Goal: Information Seeking & Learning: Check status

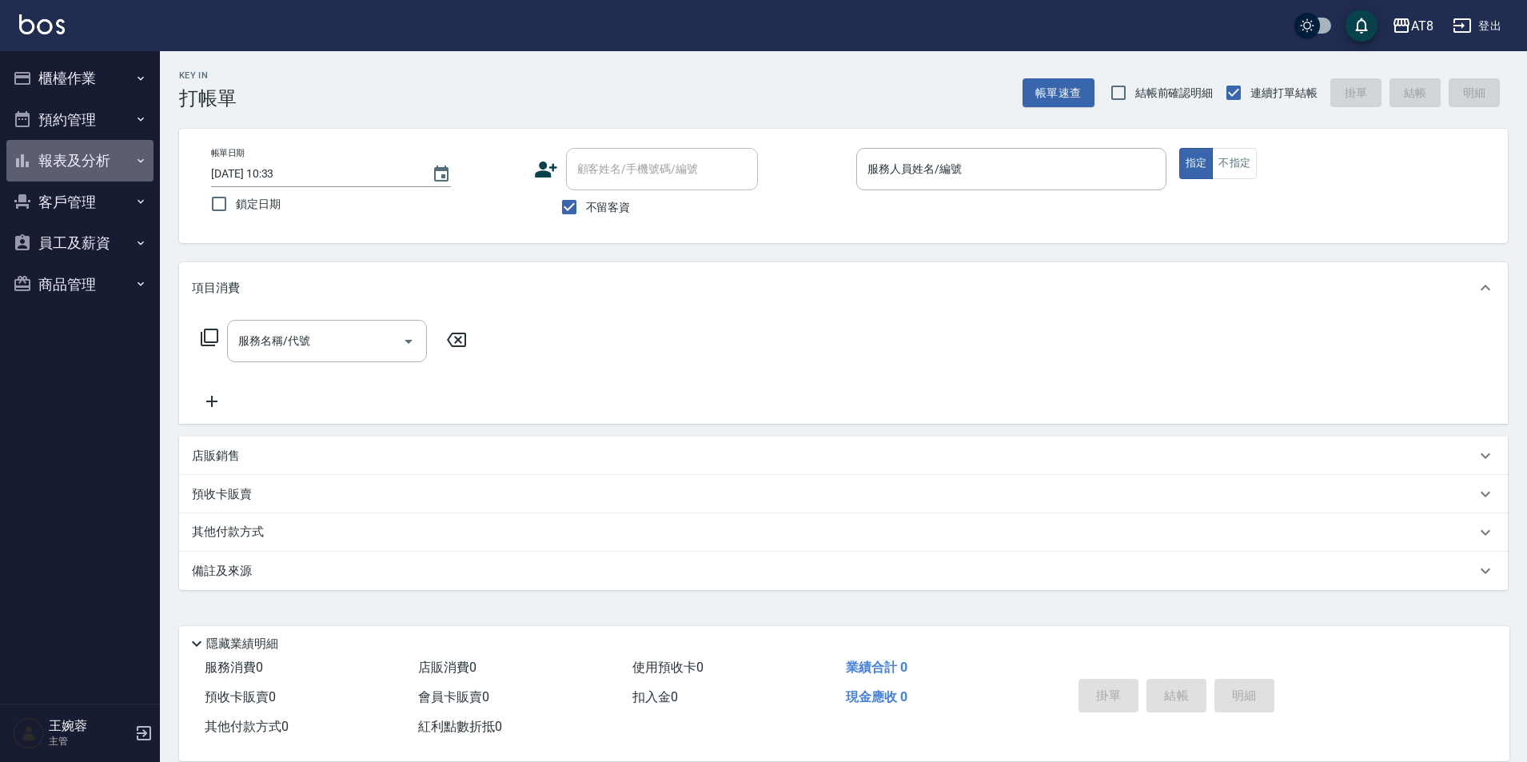
click at [82, 154] on button "報表及分析" at bounding box center [79, 161] width 147 height 42
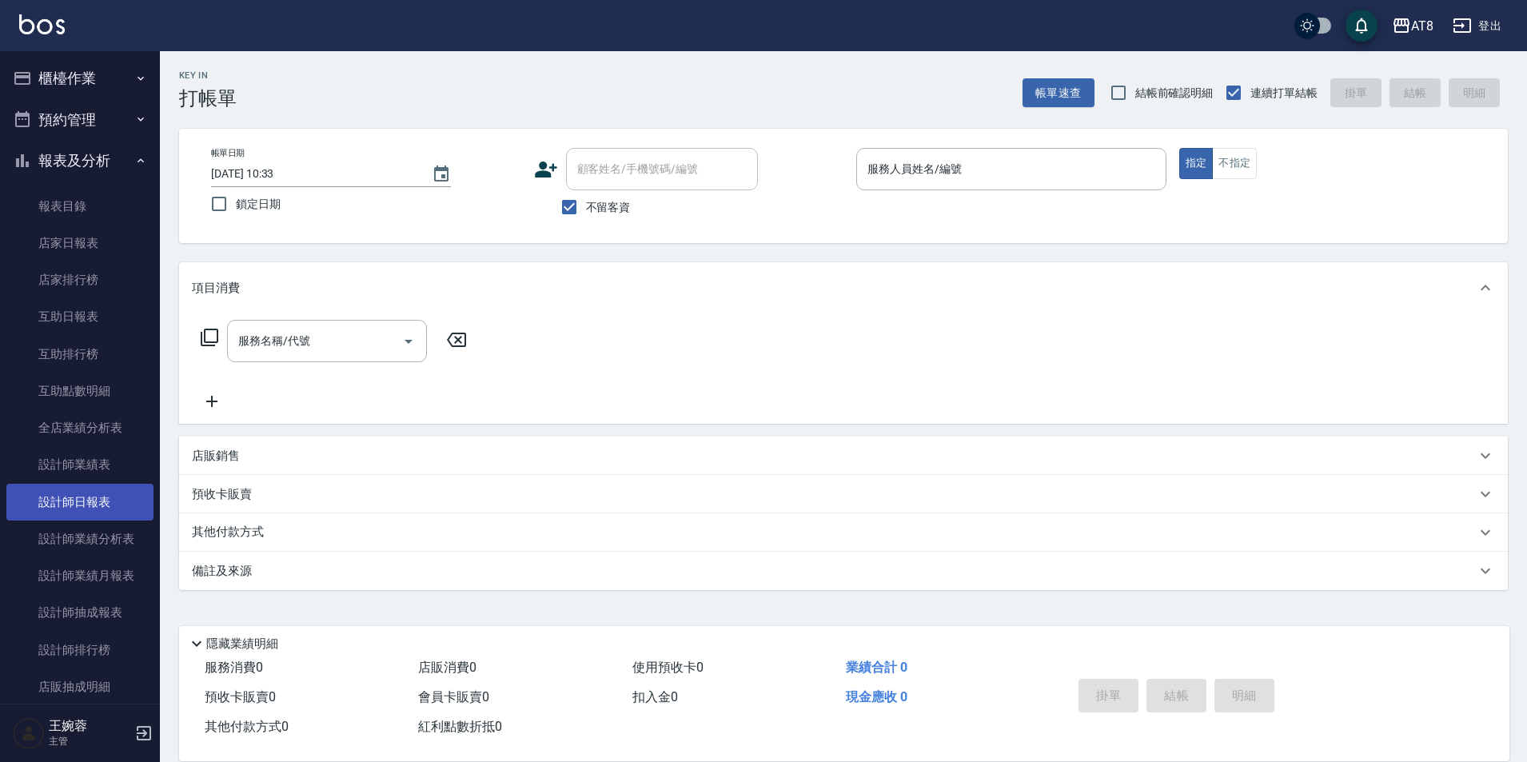
click at [91, 509] on link "設計師日報表" at bounding box center [79, 502] width 147 height 37
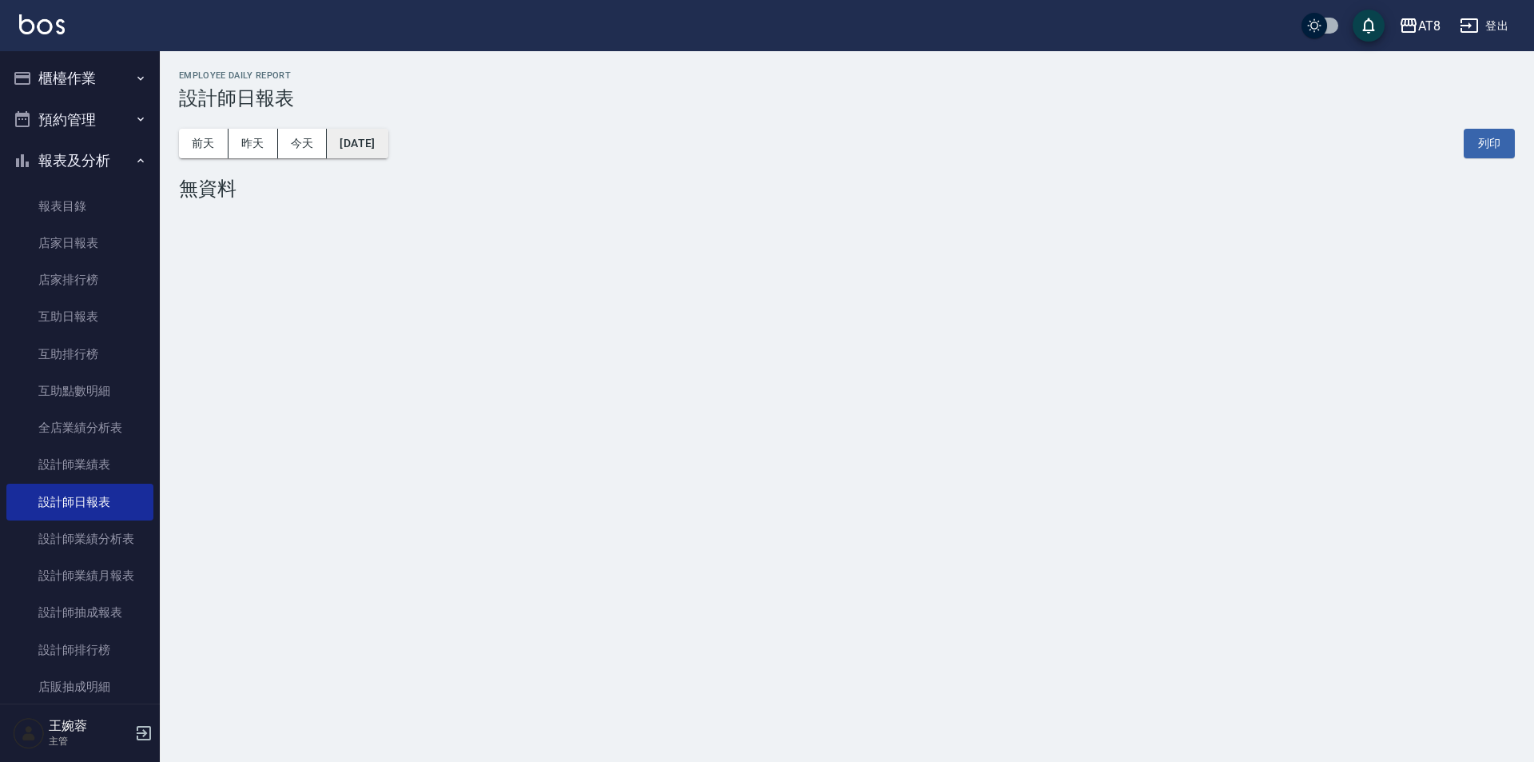
click at [388, 140] on button "[DATE]" at bounding box center [357, 144] width 61 height 30
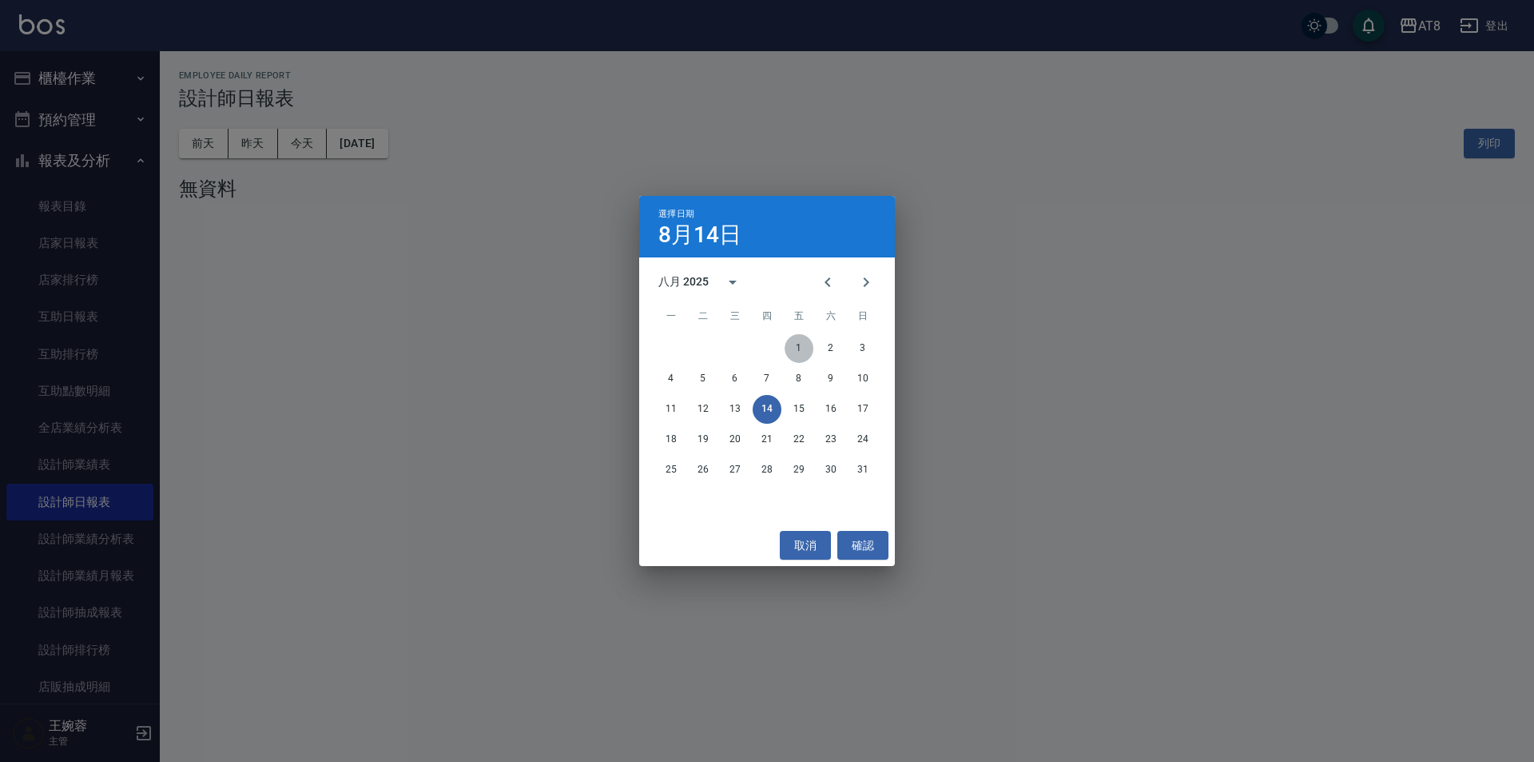
click at [802, 344] on button "1" at bounding box center [799, 348] width 29 height 29
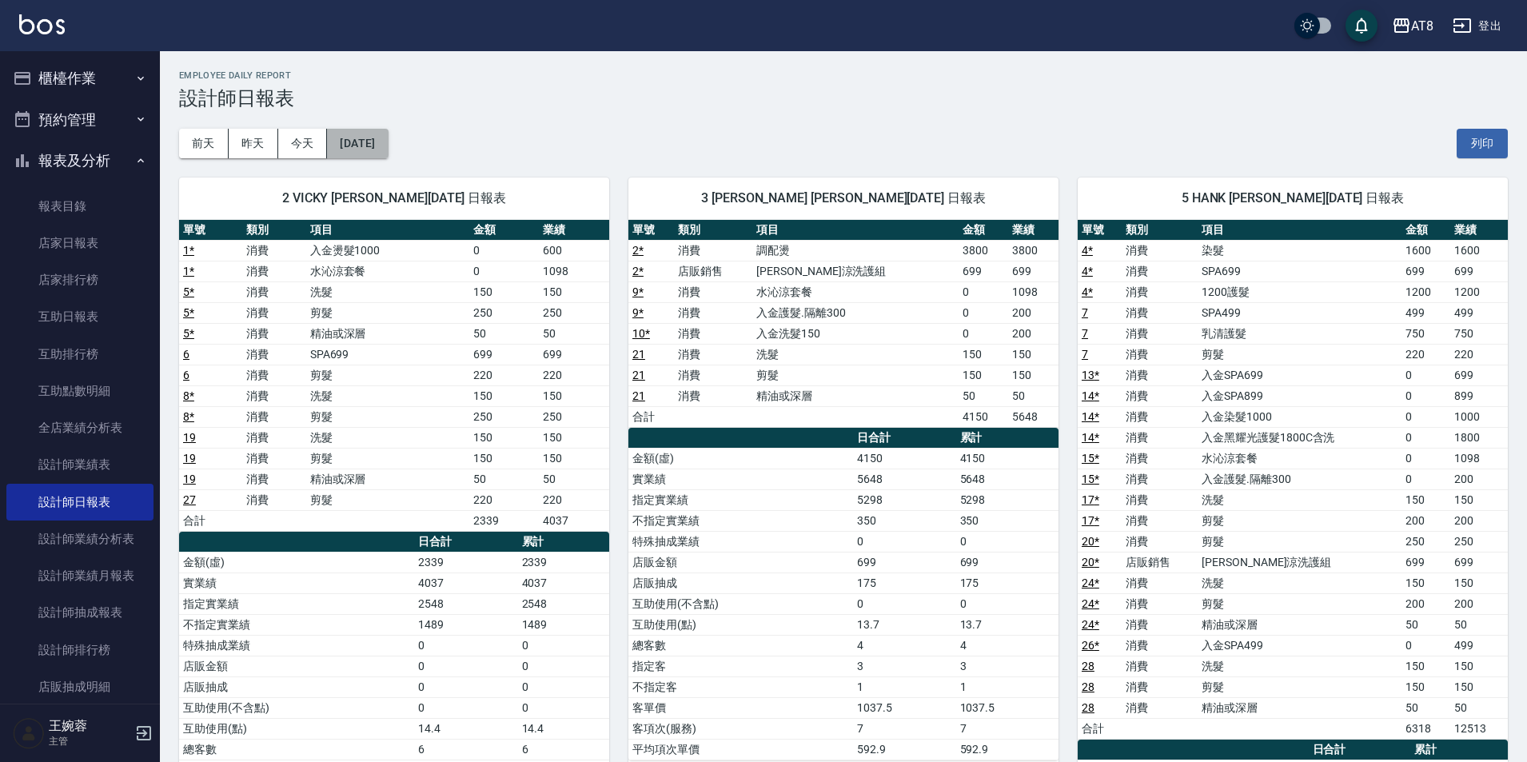
click at [385, 153] on button "[DATE]" at bounding box center [357, 144] width 61 height 30
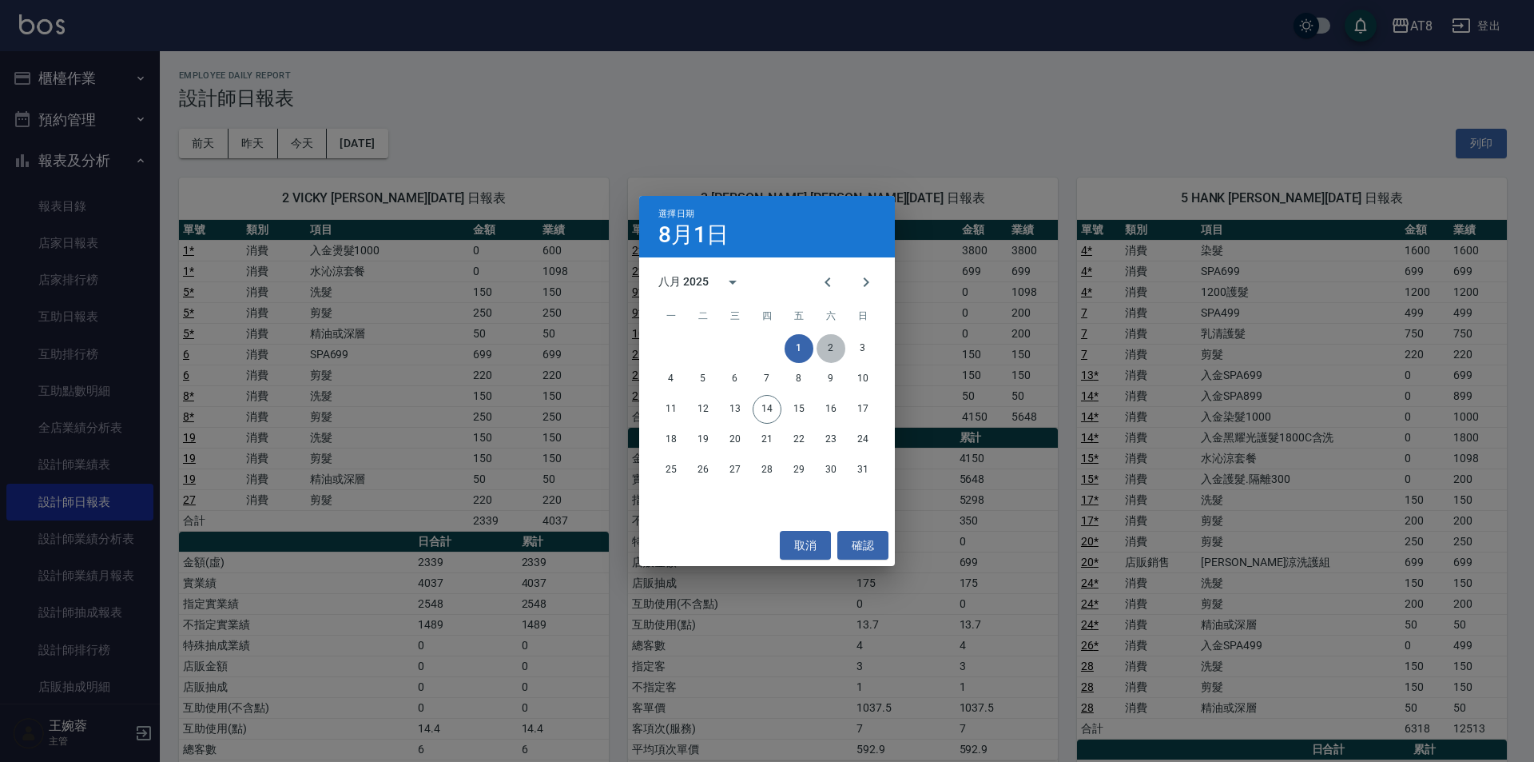
click at [839, 345] on button "2" at bounding box center [831, 348] width 29 height 29
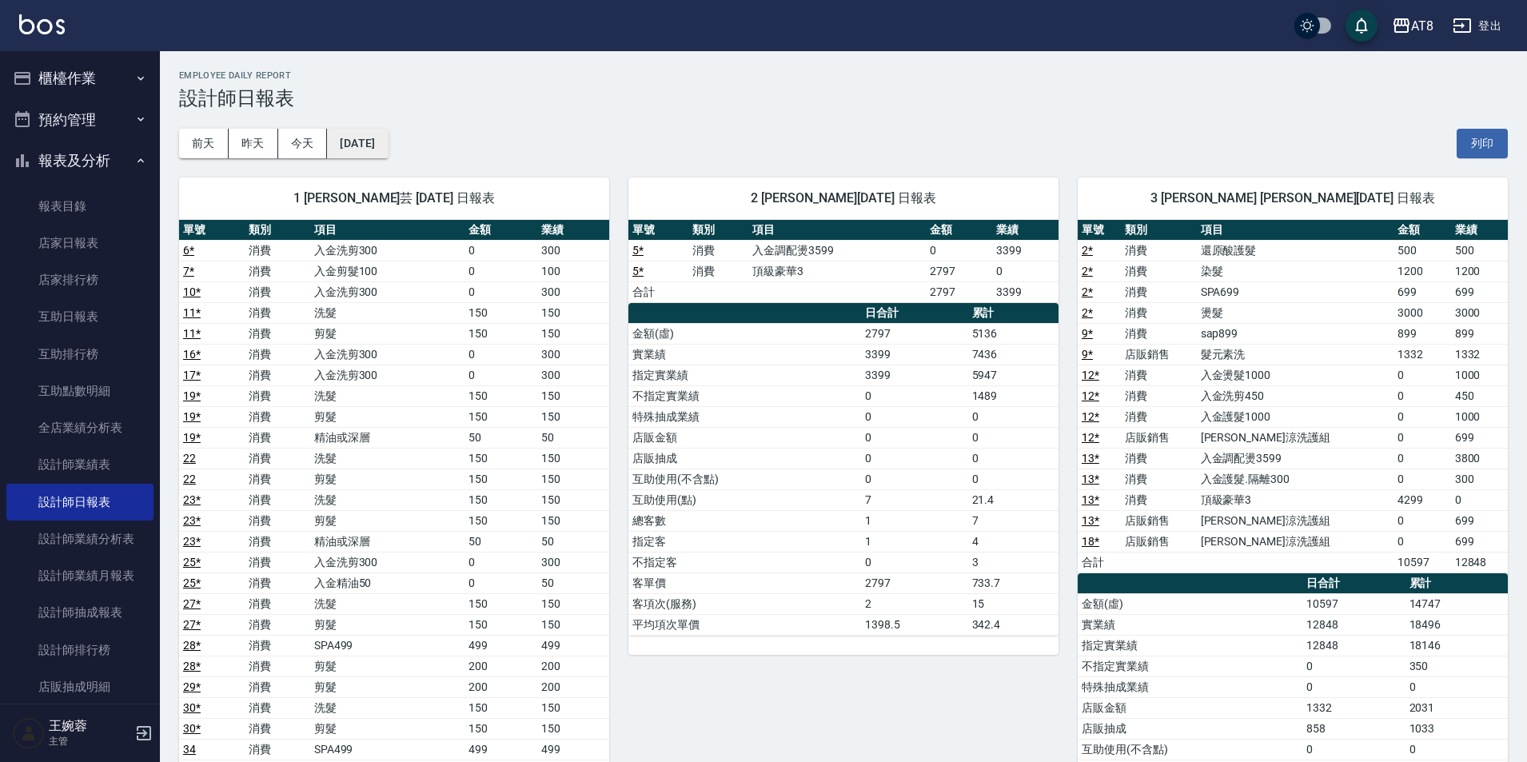
click at [363, 133] on button "[DATE]" at bounding box center [357, 144] width 61 height 30
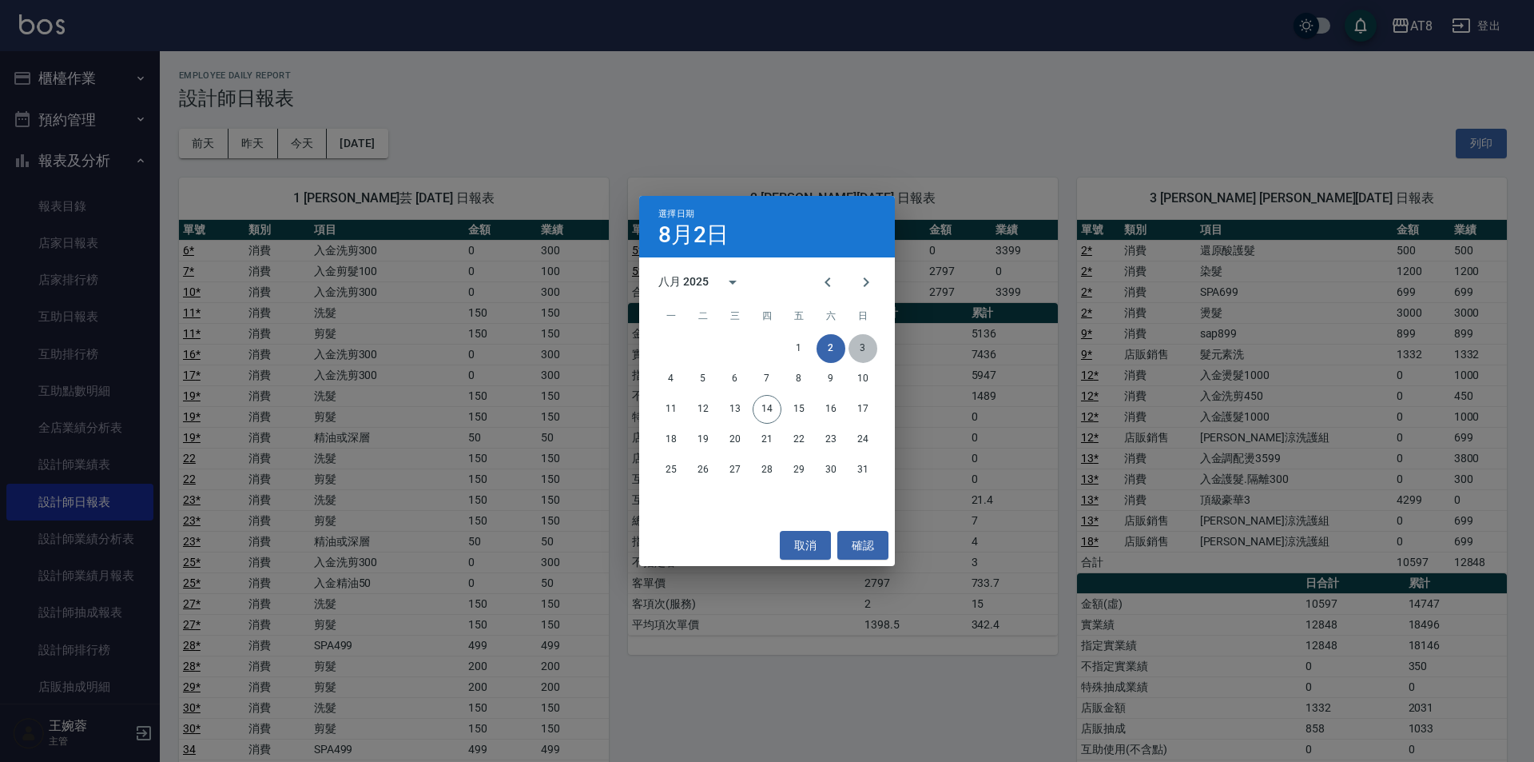
click at [862, 349] on button "3" at bounding box center [863, 348] width 29 height 29
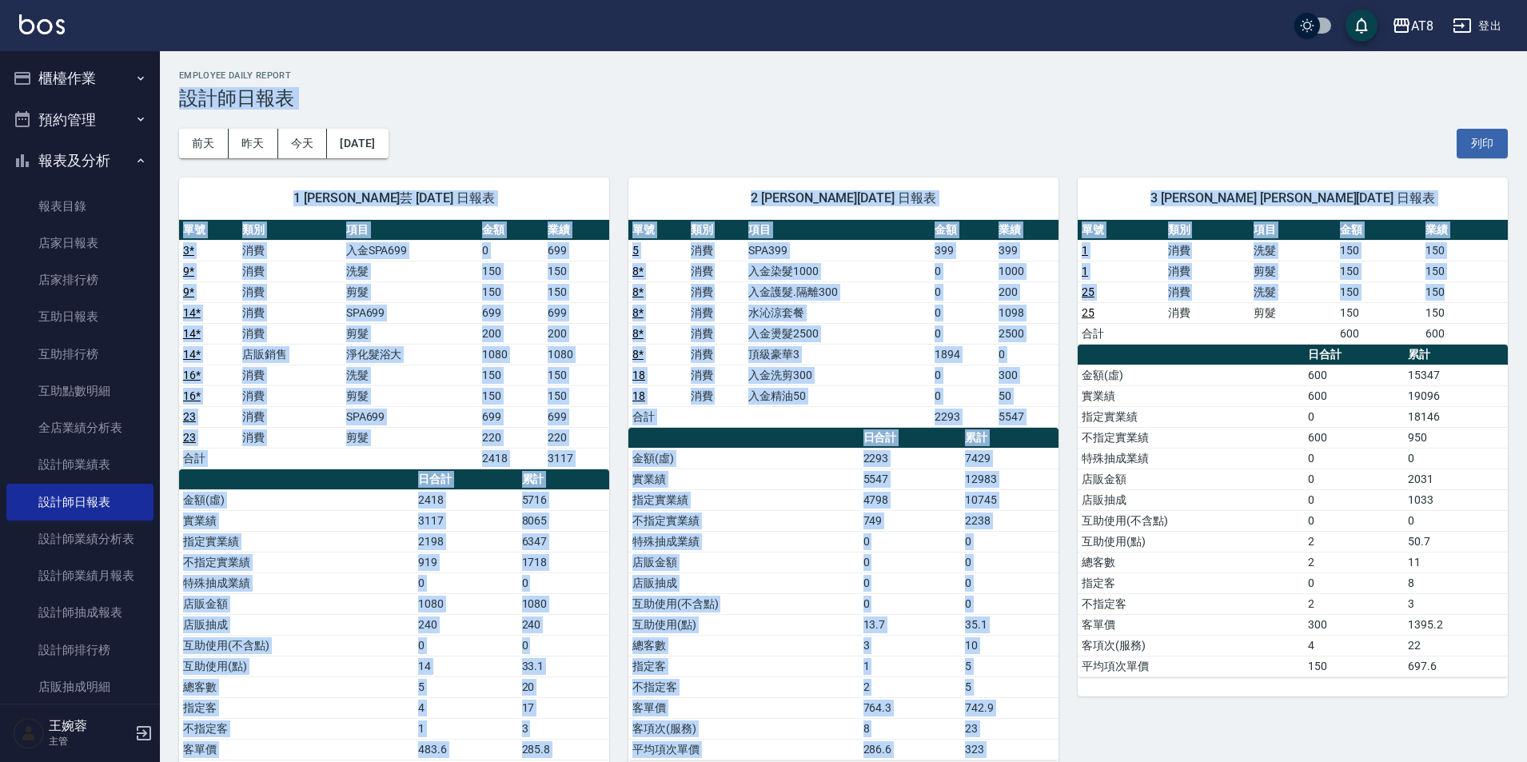
drag, startPoint x: 1523, startPoint y: 54, endPoint x: 1500, endPoint y: 289, distance: 236.1
click at [348, 143] on button "[DATE]" at bounding box center [357, 144] width 61 height 30
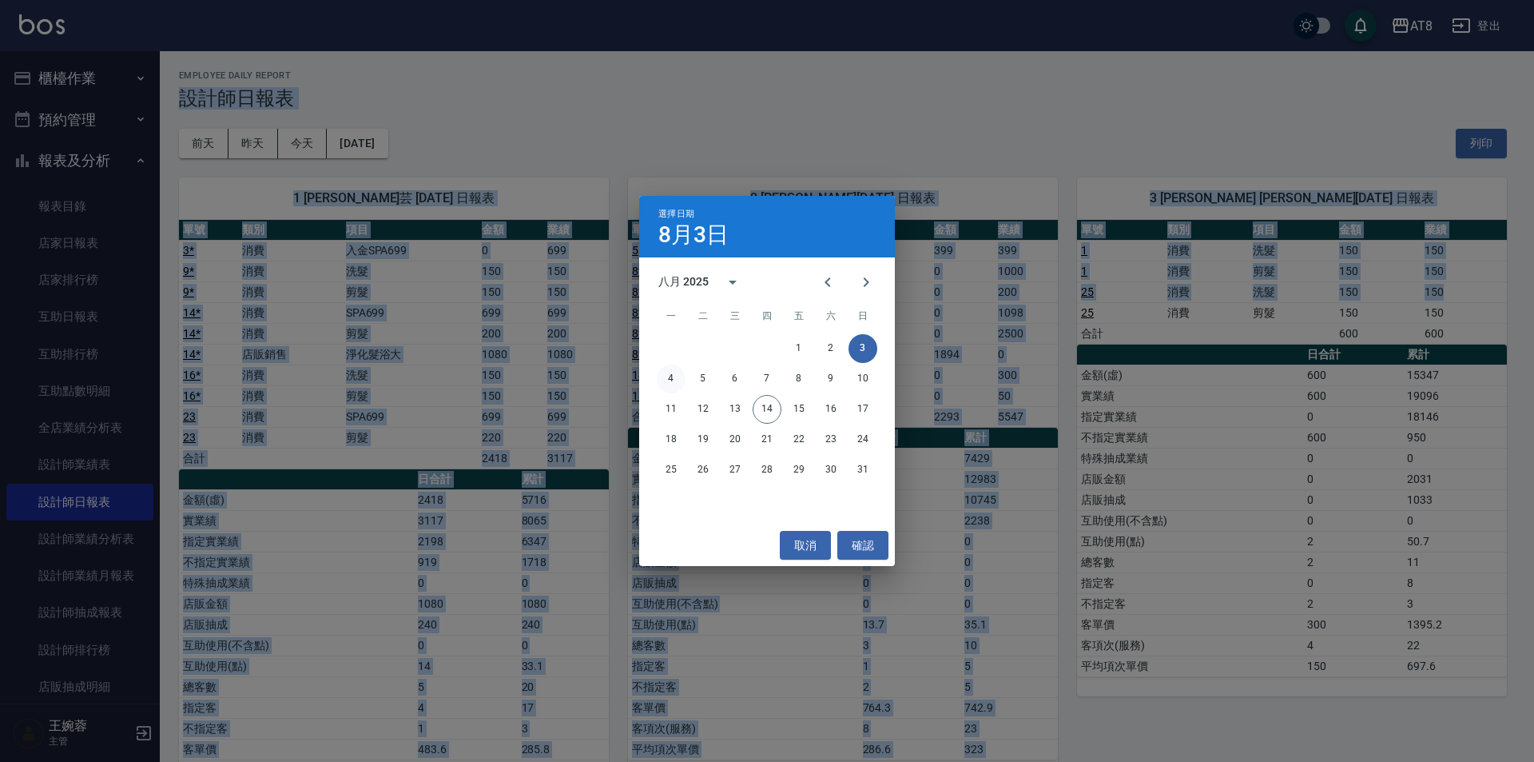
click at [669, 380] on button "4" at bounding box center [671, 378] width 29 height 29
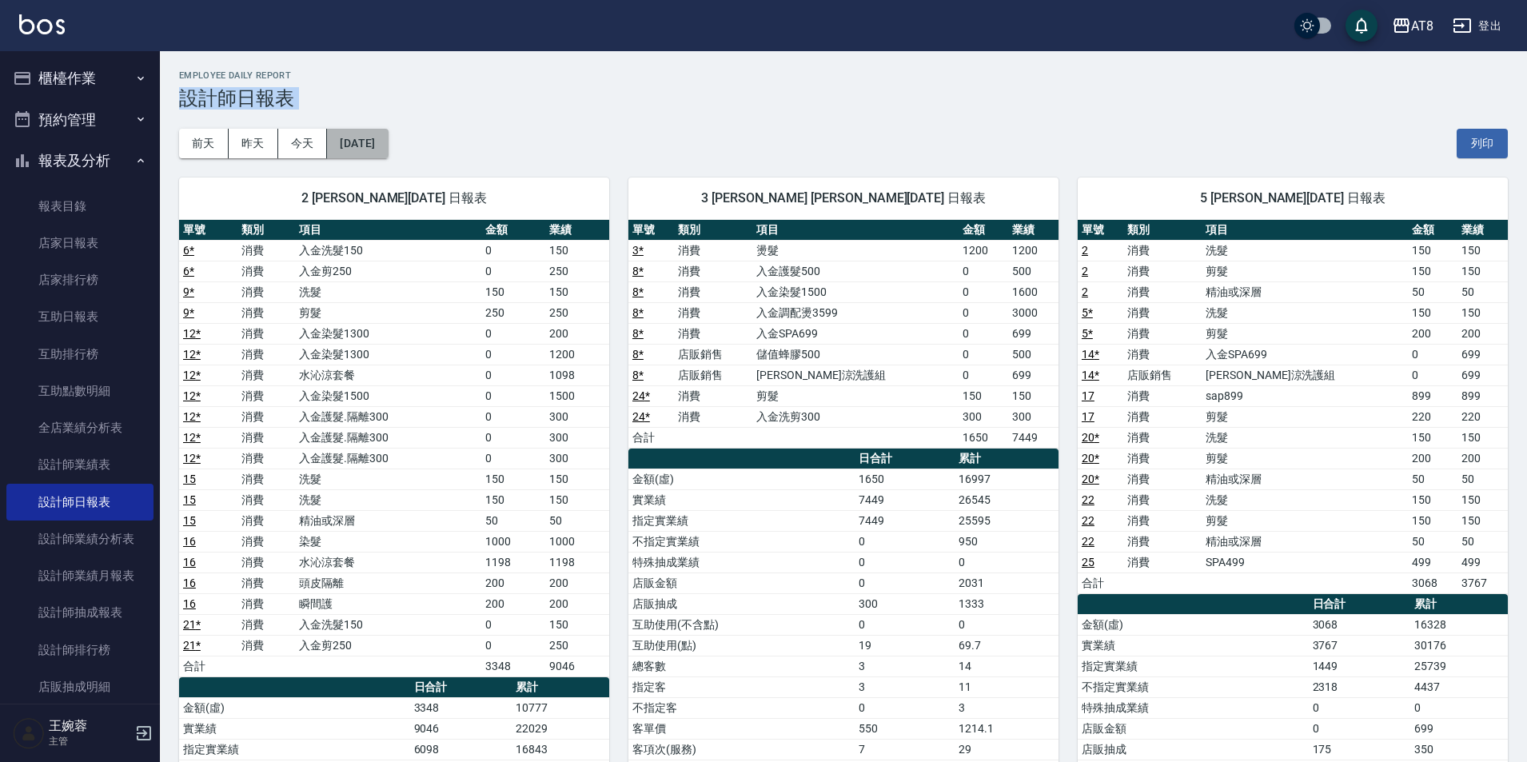
click at [388, 142] on button "[DATE]" at bounding box center [357, 144] width 61 height 30
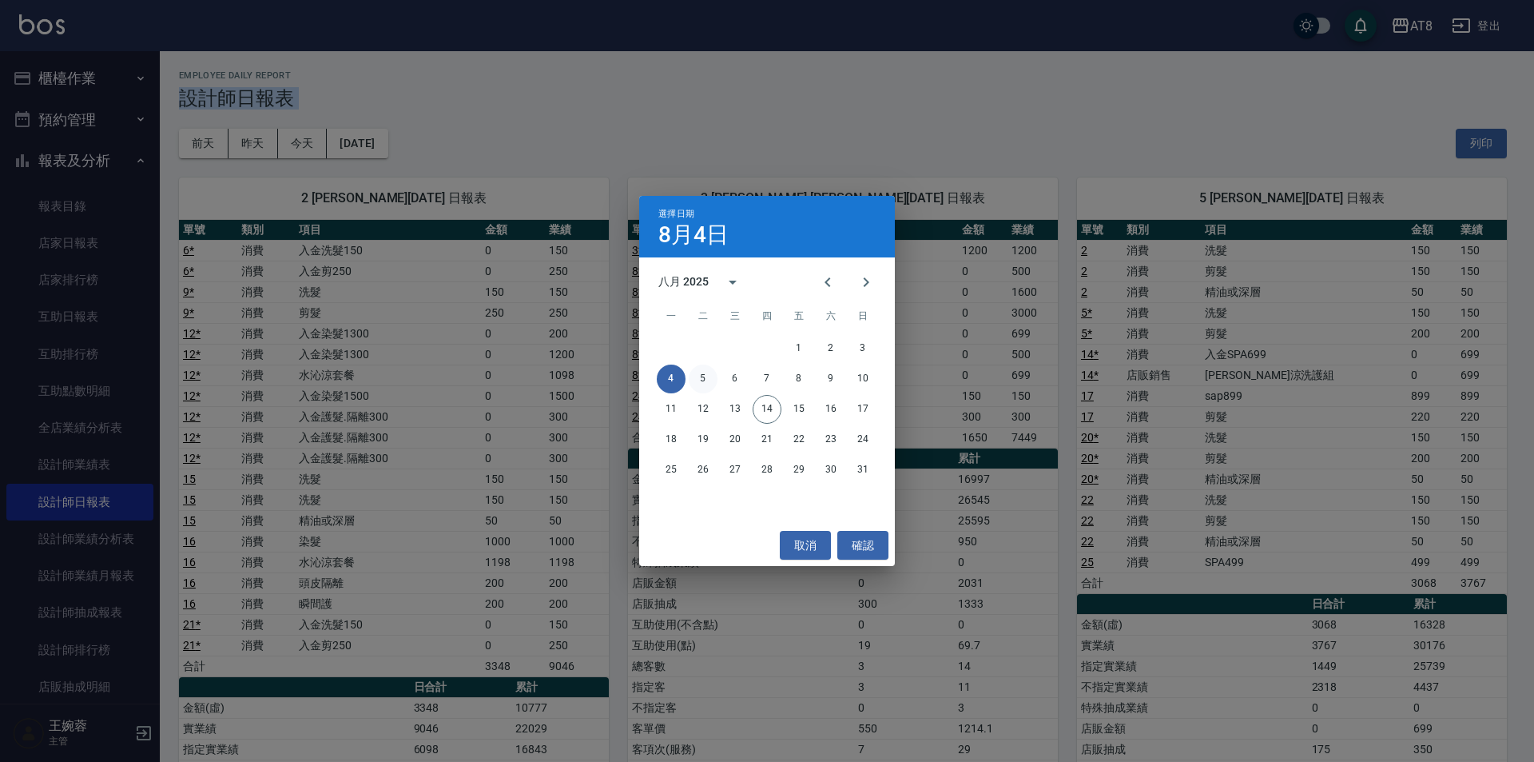
click at [700, 380] on button "5" at bounding box center [703, 378] width 29 height 29
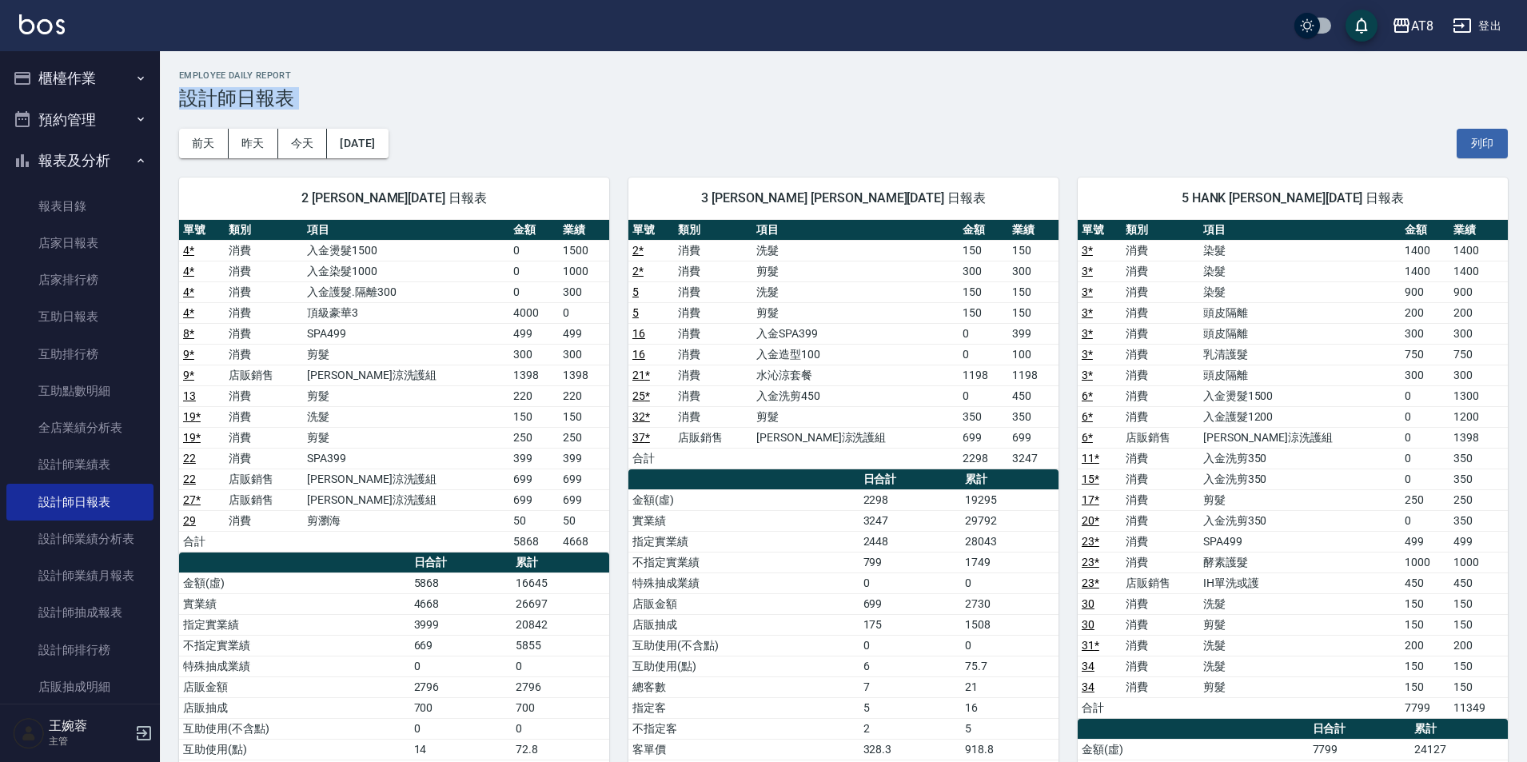
click at [381, 128] on div "[DATE] [DATE] [DATE] [DATE] 列印" at bounding box center [843, 143] width 1328 height 68
click at [384, 142] on button "[DATE]" at bounding box center [357, 144] width 61 height 30
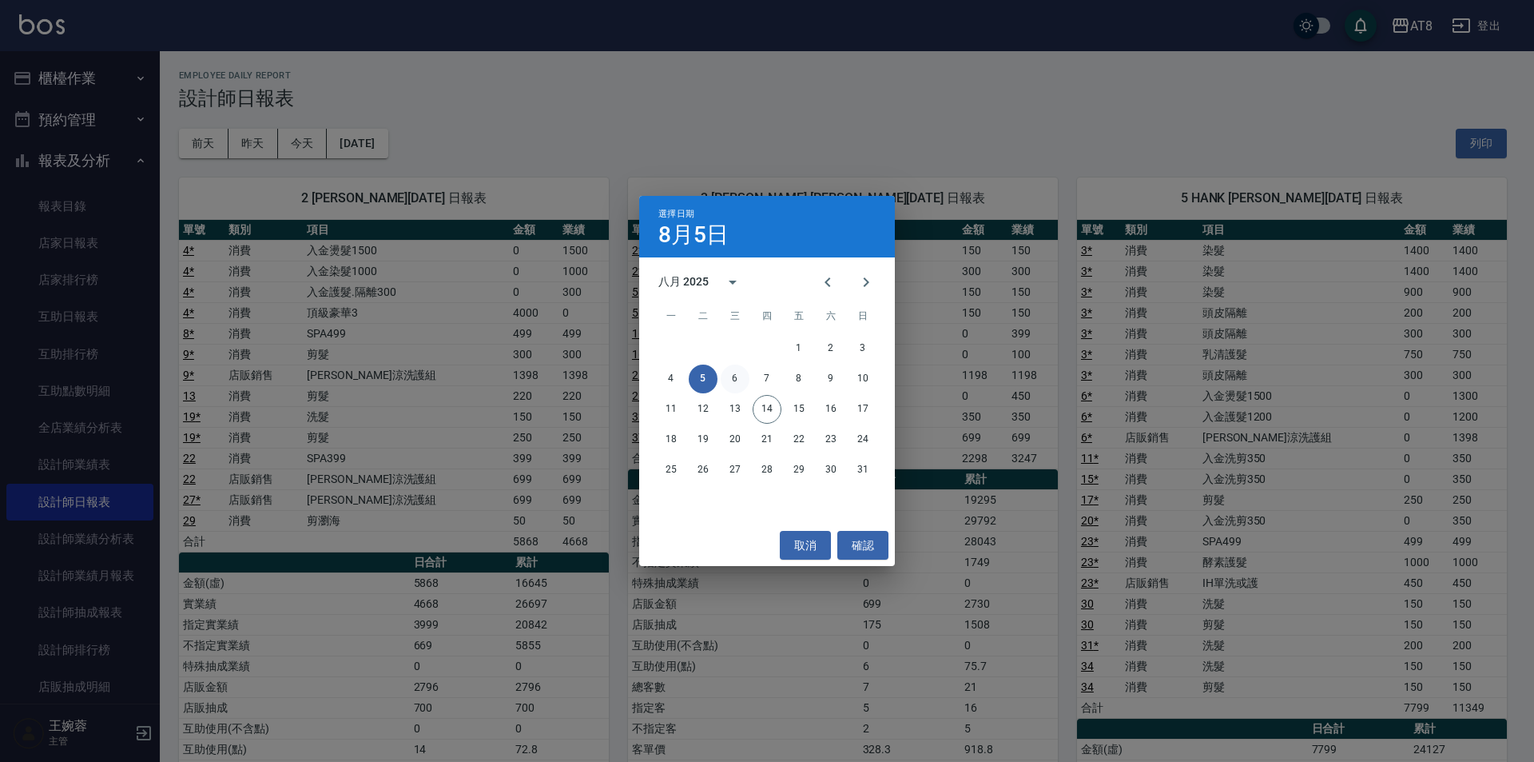
click at [734, 375] on button "6" at bounding box center [735, 378] width 29 height 29
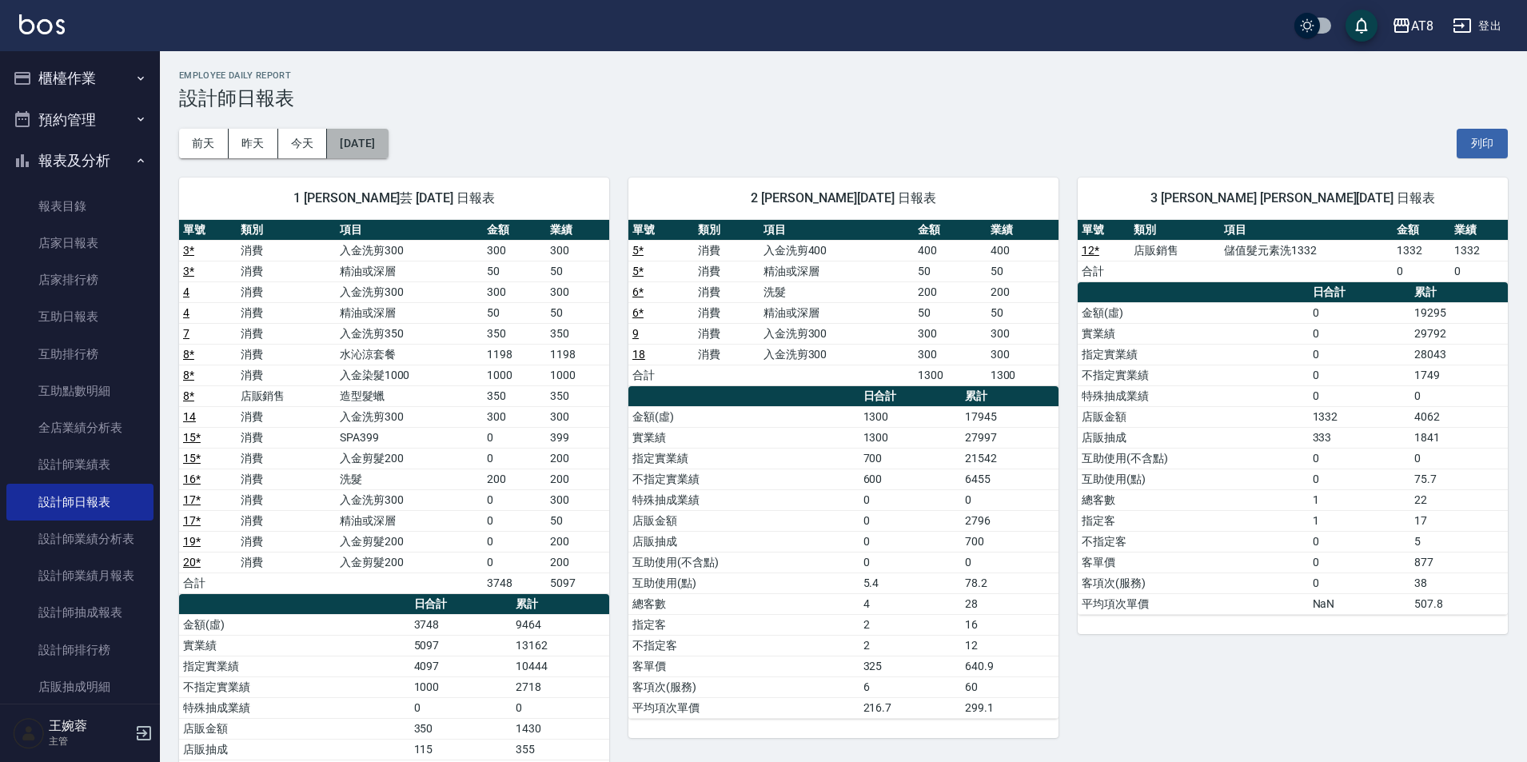
click at [355, 136] on button "[DATE]" at bounding box center [357, 144] width 61 height 30
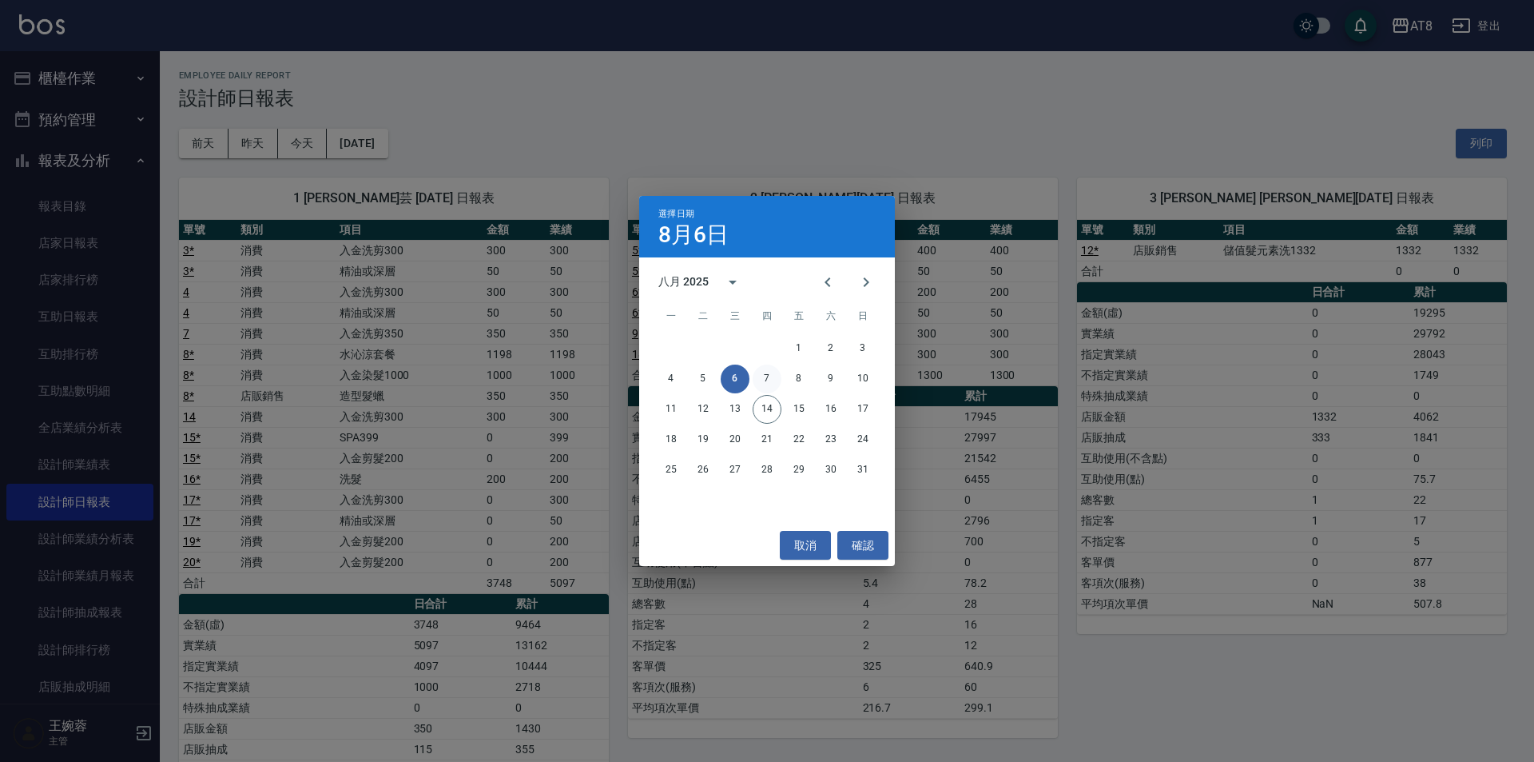
click at [766, 382] on button "7" at bounding box center [767, 378] width 29 height 29
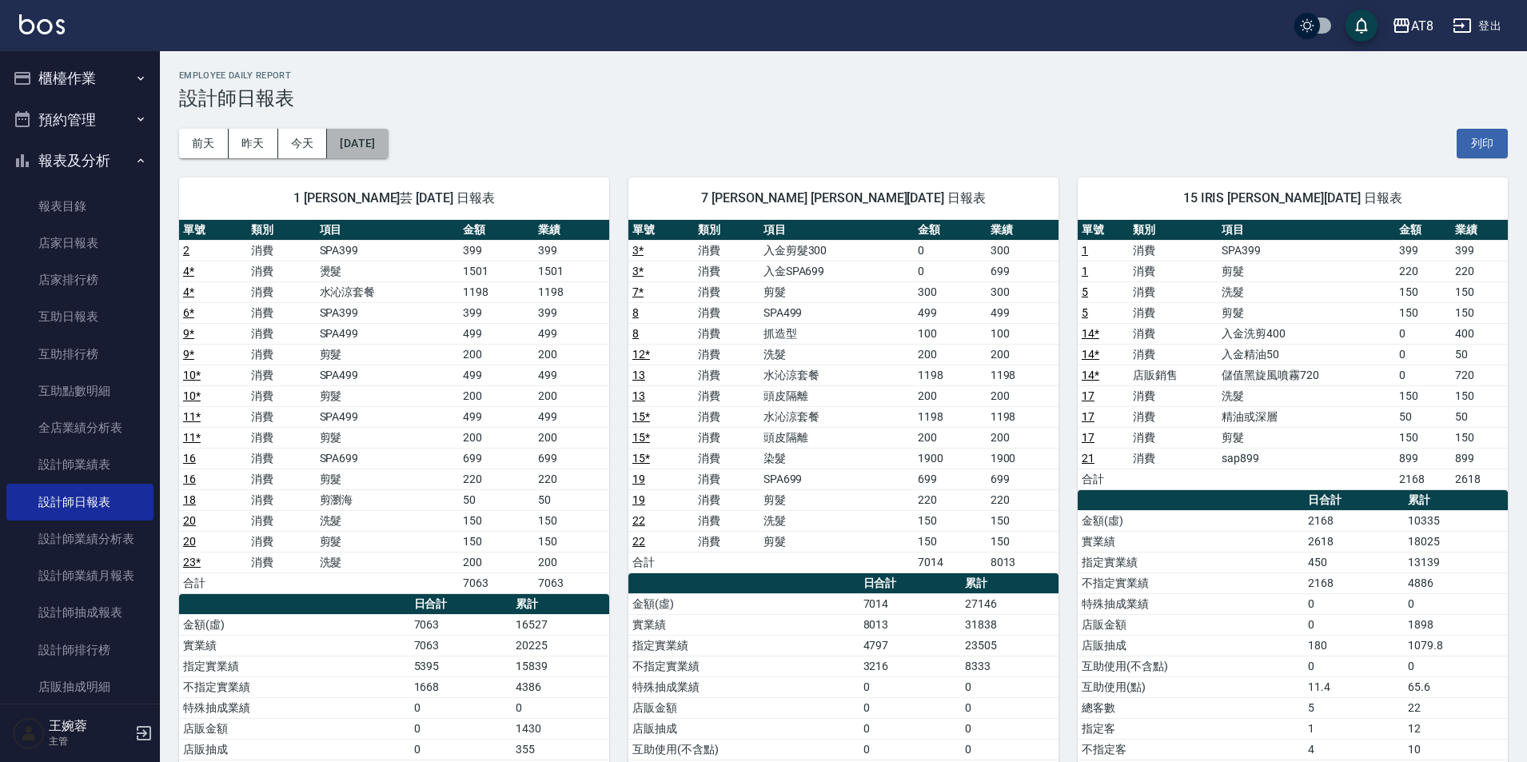
click at [366, 150] on button "[DATE]" at bounding box center [357, 144] width 61 height 30
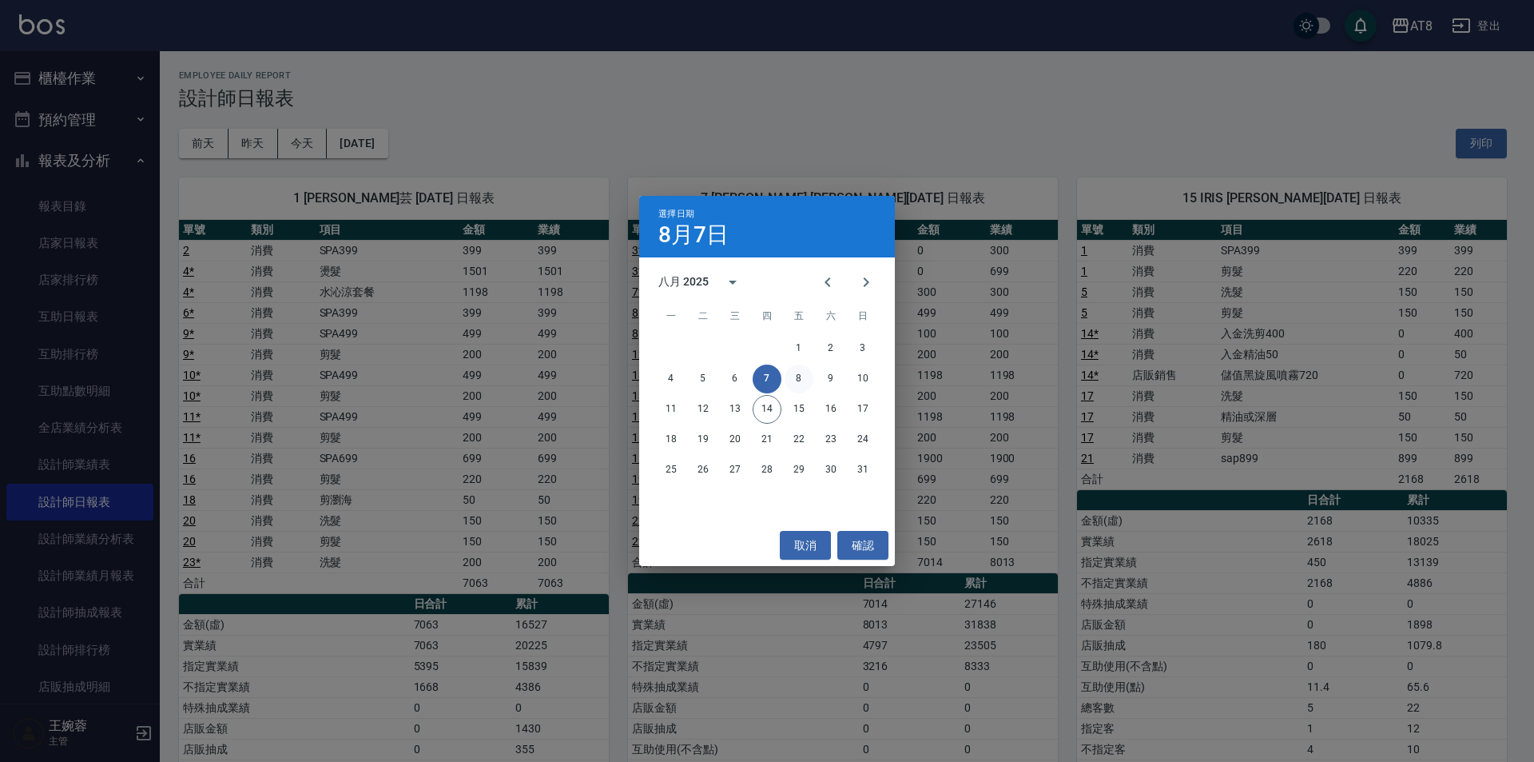
click at [802, 377] on button "8" at bounding box center [799, 378] width 29 height 29
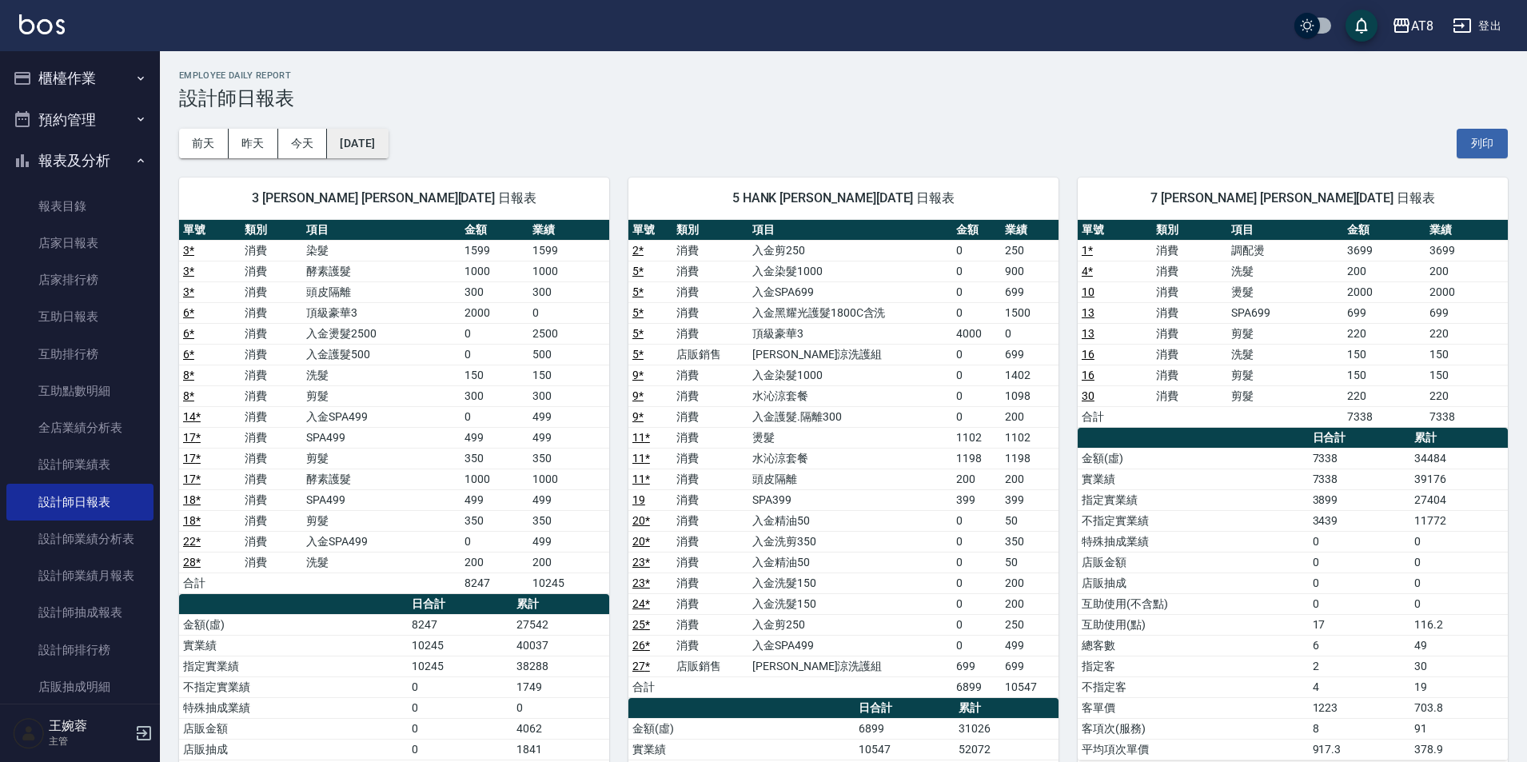
click at [348, 154] on button "[DATE]" at bounding box center [357, 144] width 61 height 30
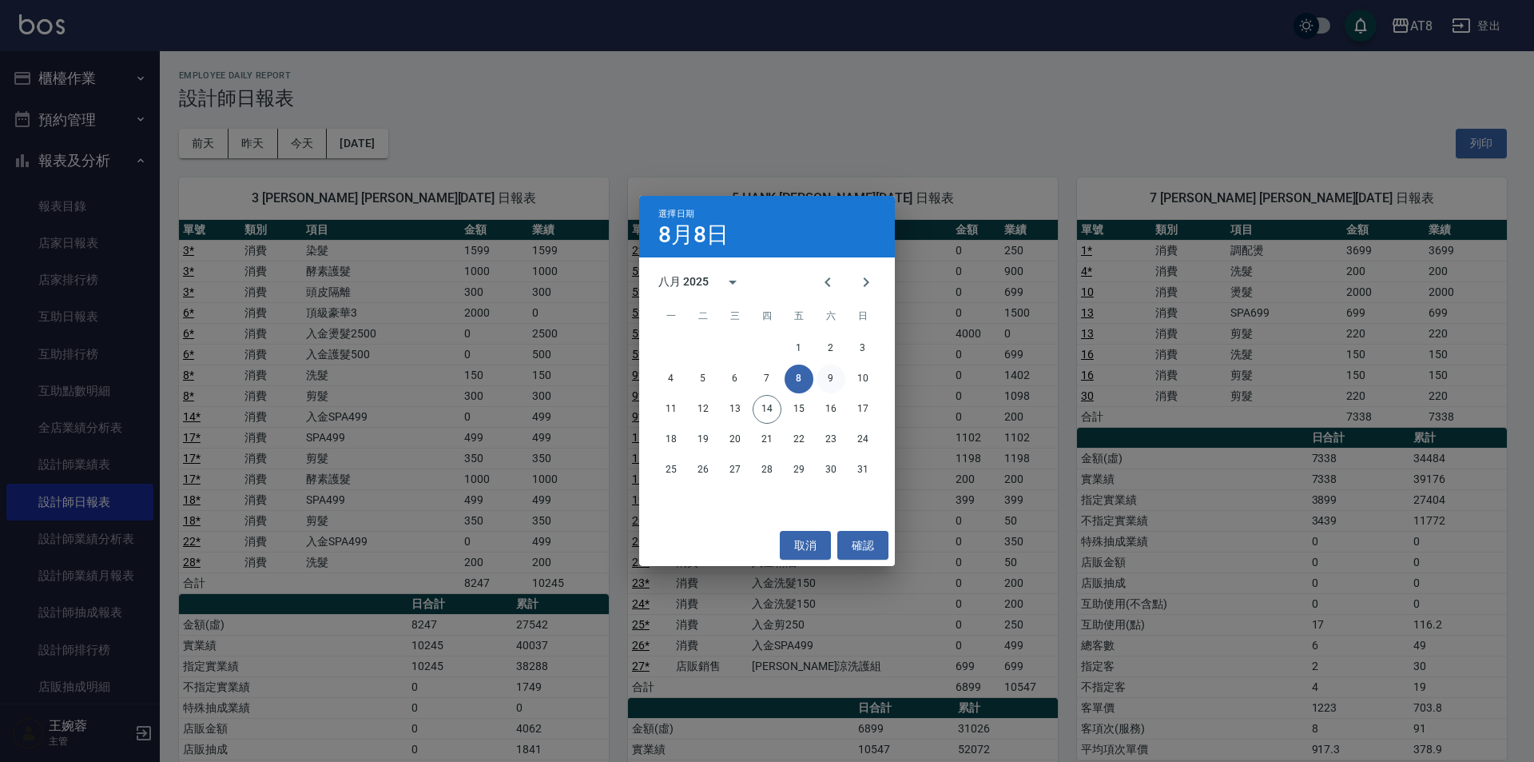
click at [838, 383] on button "9" at bounding box center [831, 378] width 29 height 29
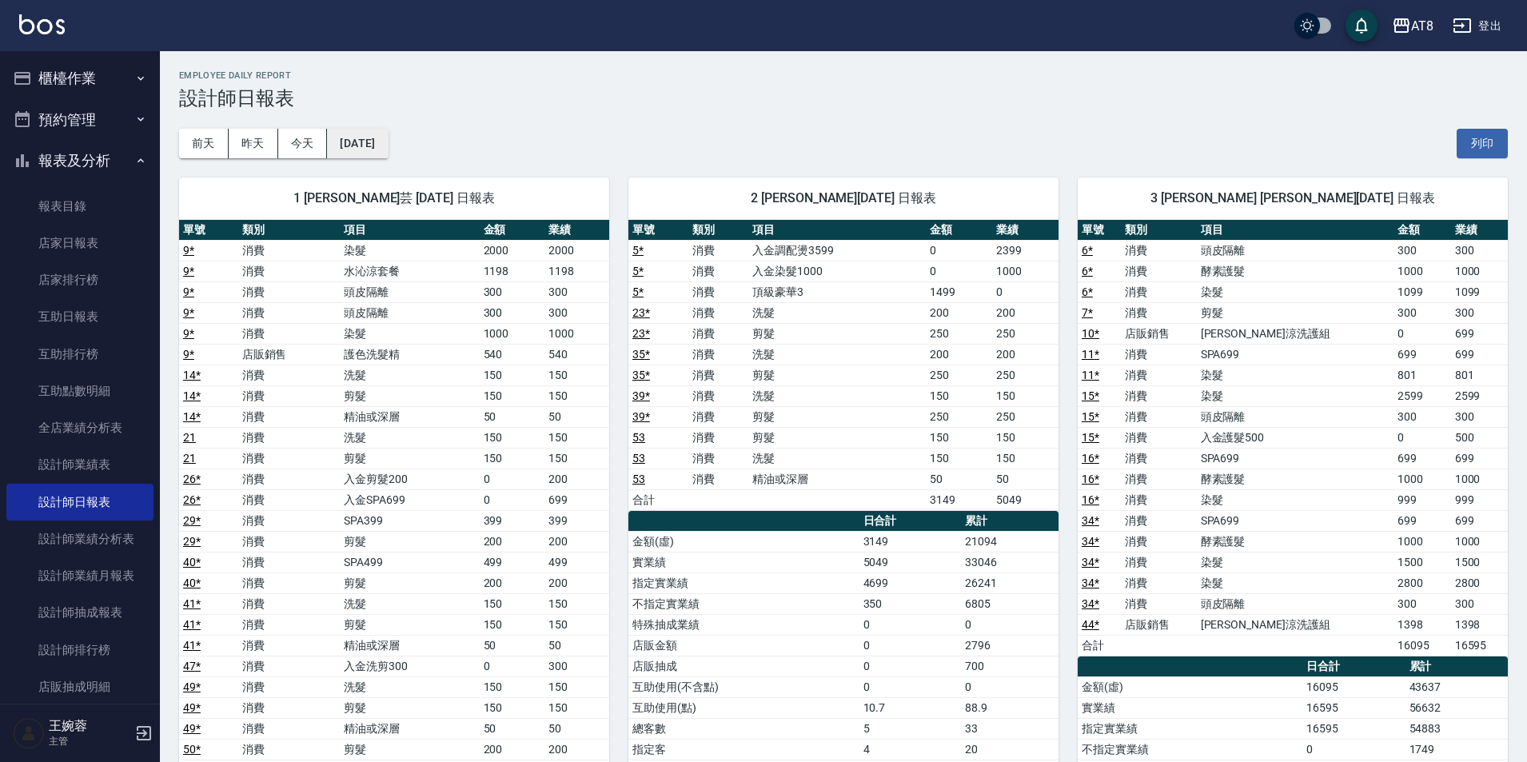
click at [360, 141] on button "[DATE]" at bounding box center [357, 144] width 61 height 30
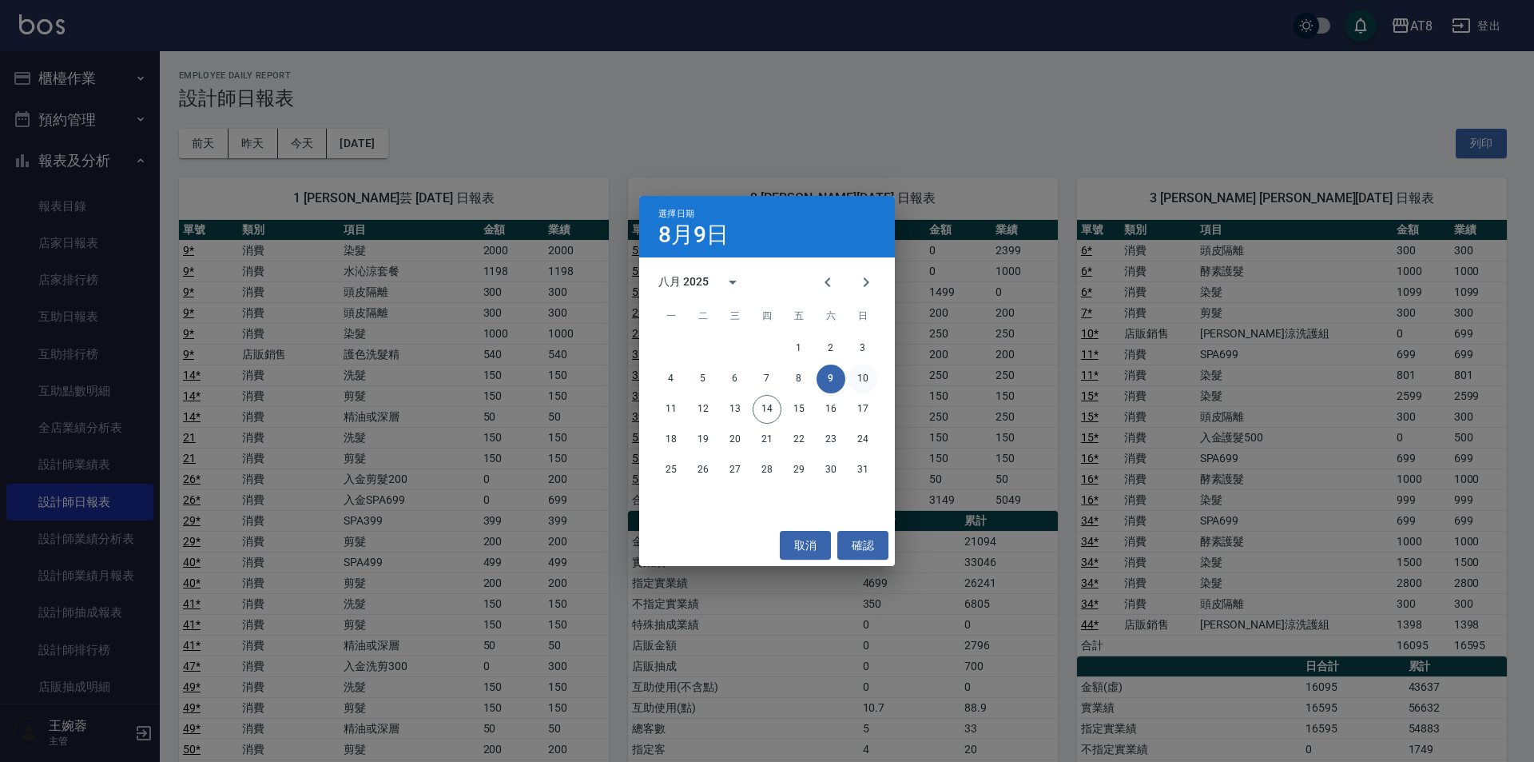
click at [868, 380] on button "10" at bounding box center [863, 378] width 29 height 29
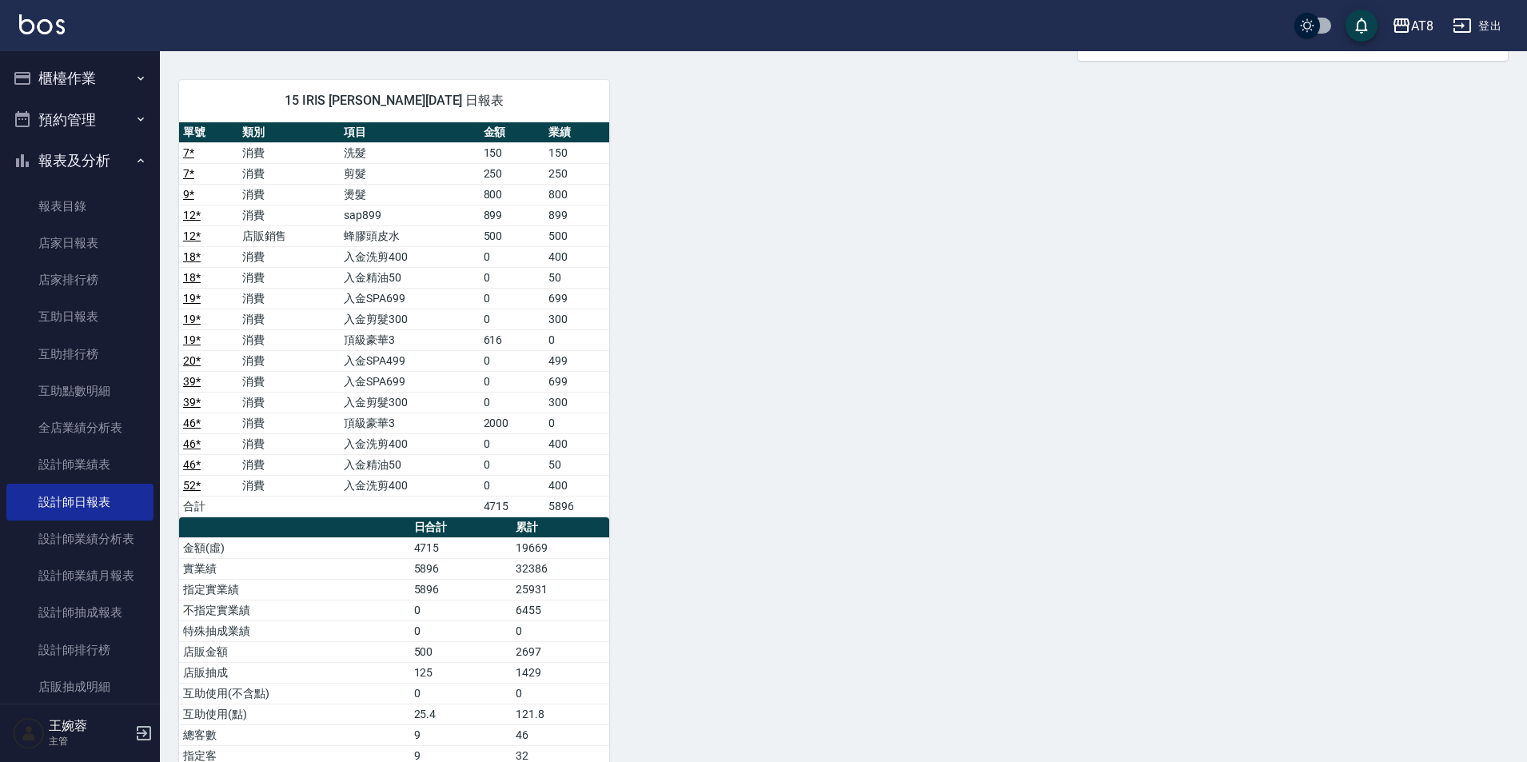
scroll to position [1957, 0]
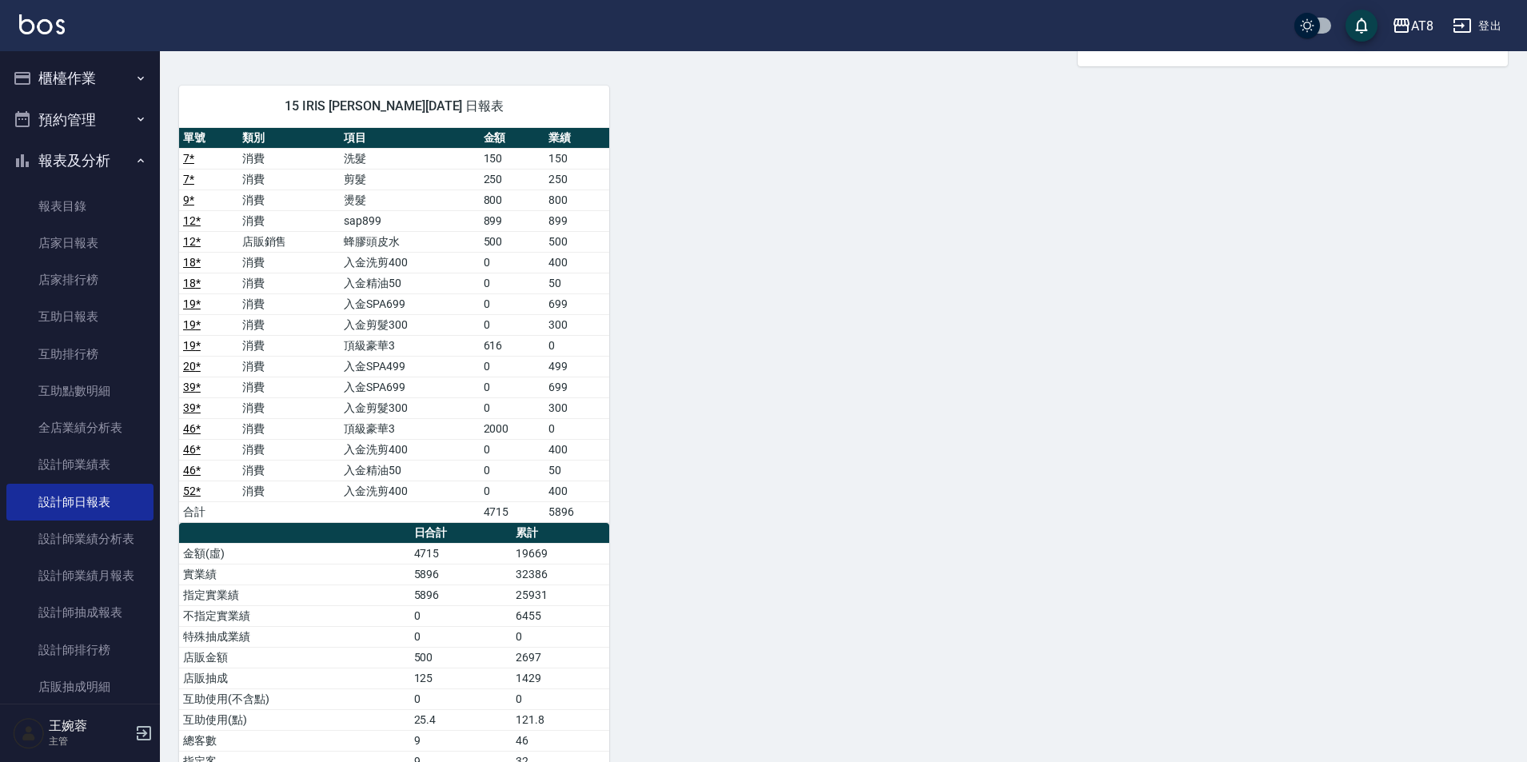
drag, startPoint x: 1524, startPoint y: 633, endPoint x: 1520, endPoint y: 488, distance: 144.7
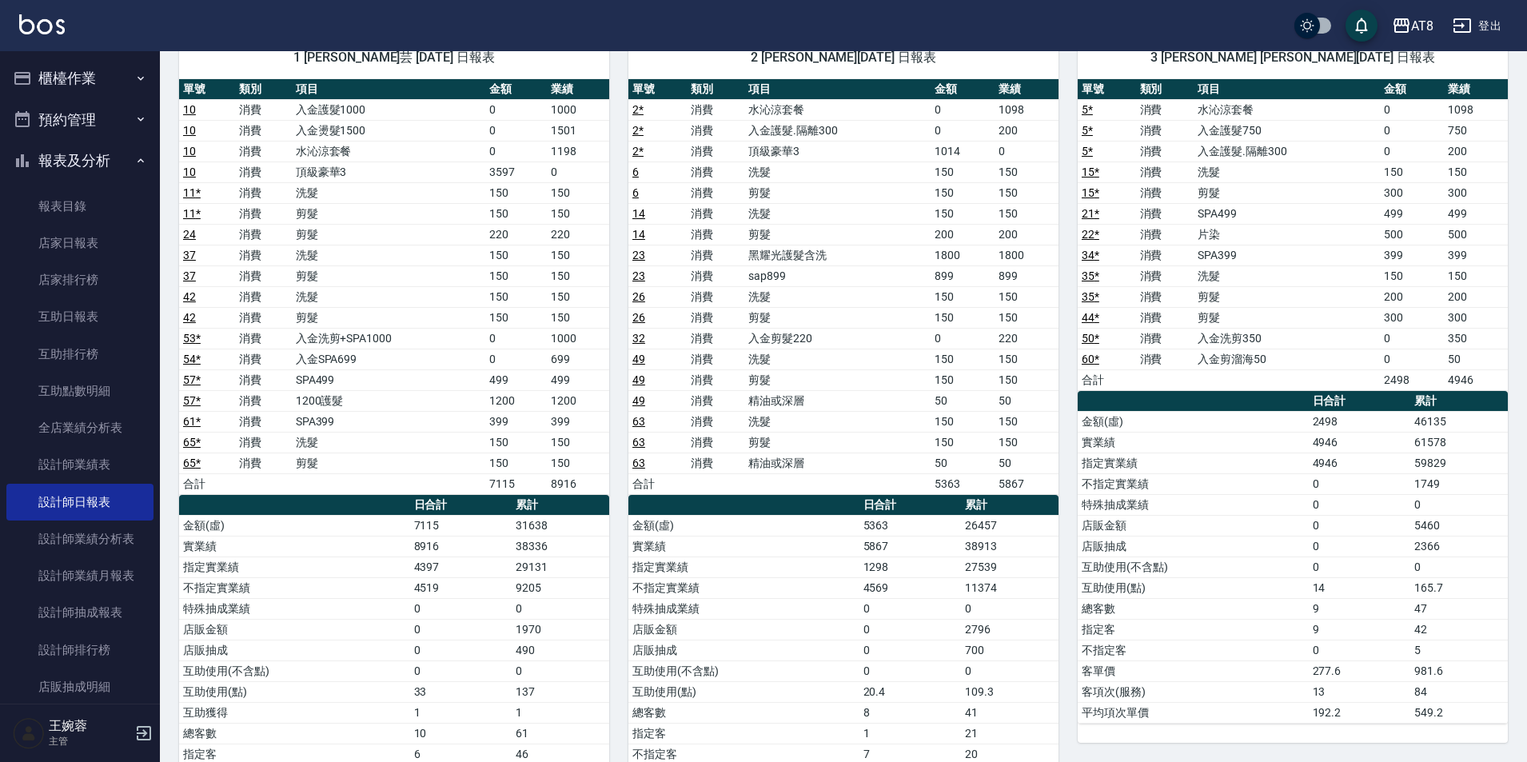
scroll to position [0, 0]
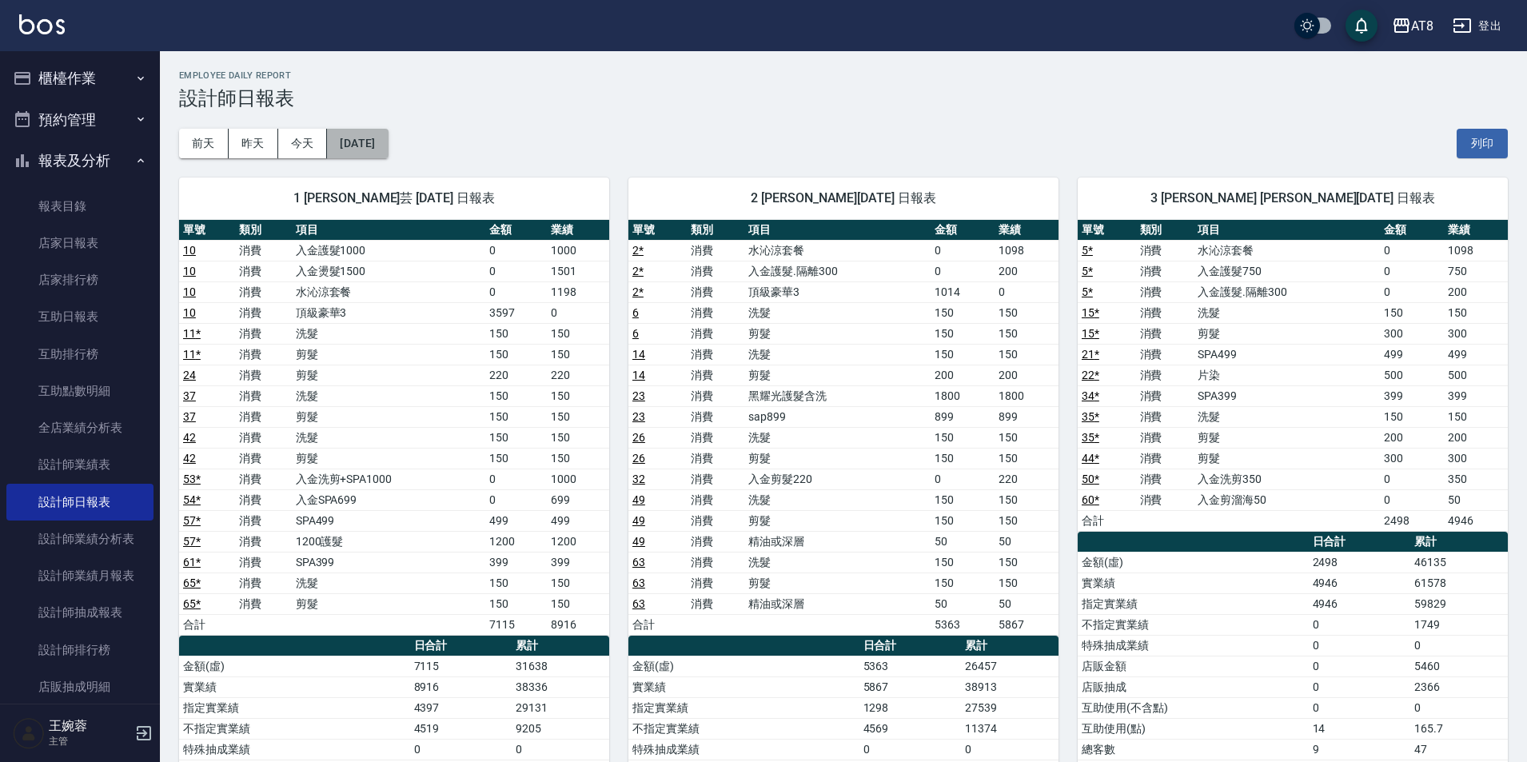
click at [377, 147] on button "[DATE]" at bounding box center [357, 144] width 61 height 30
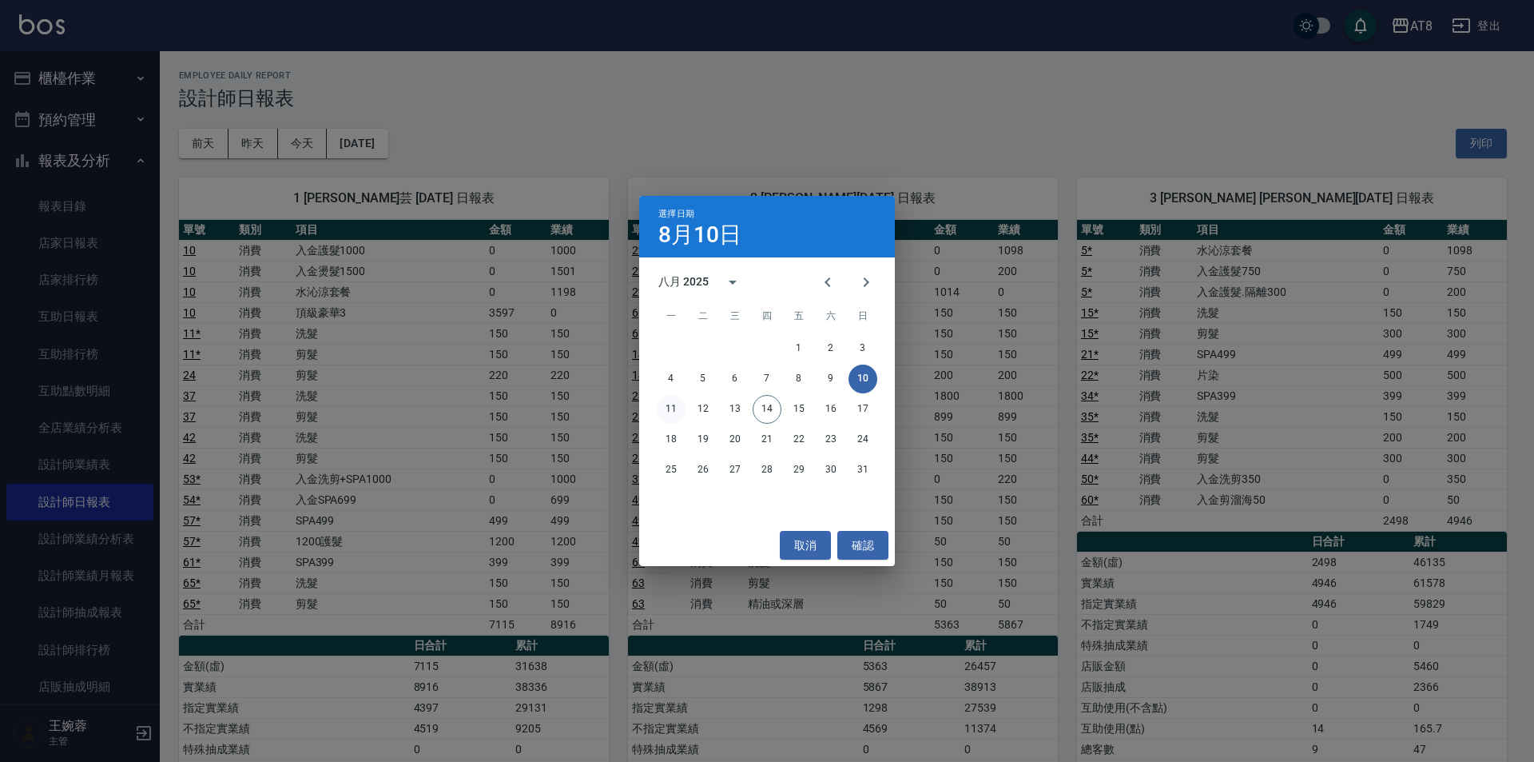
click at [674, 412] on button "11" at bounding box center [671, 409] width 29 height 29
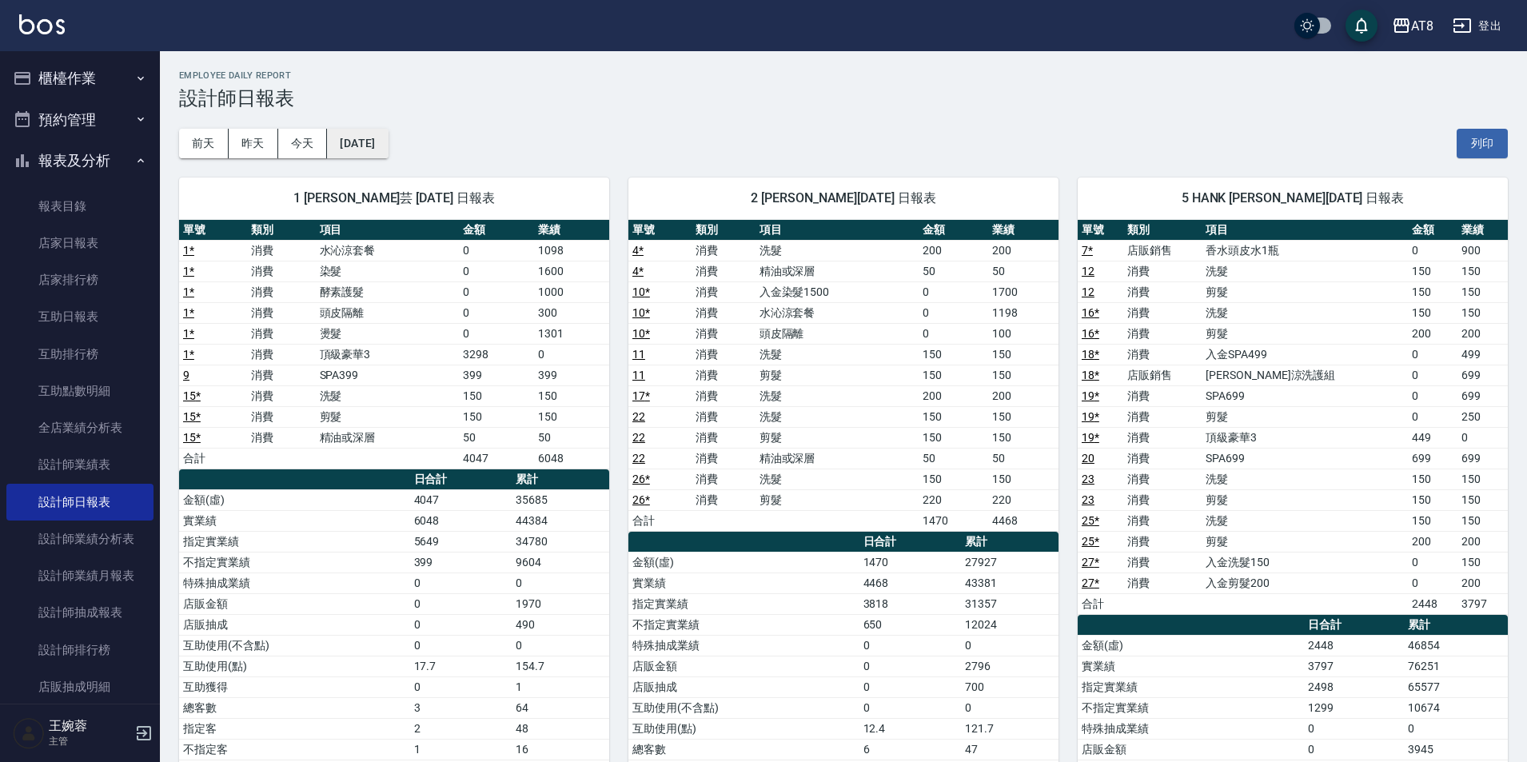
click at [344, 157] on button "[DATE]" at bounding box center [357, 144] width 61 height 30
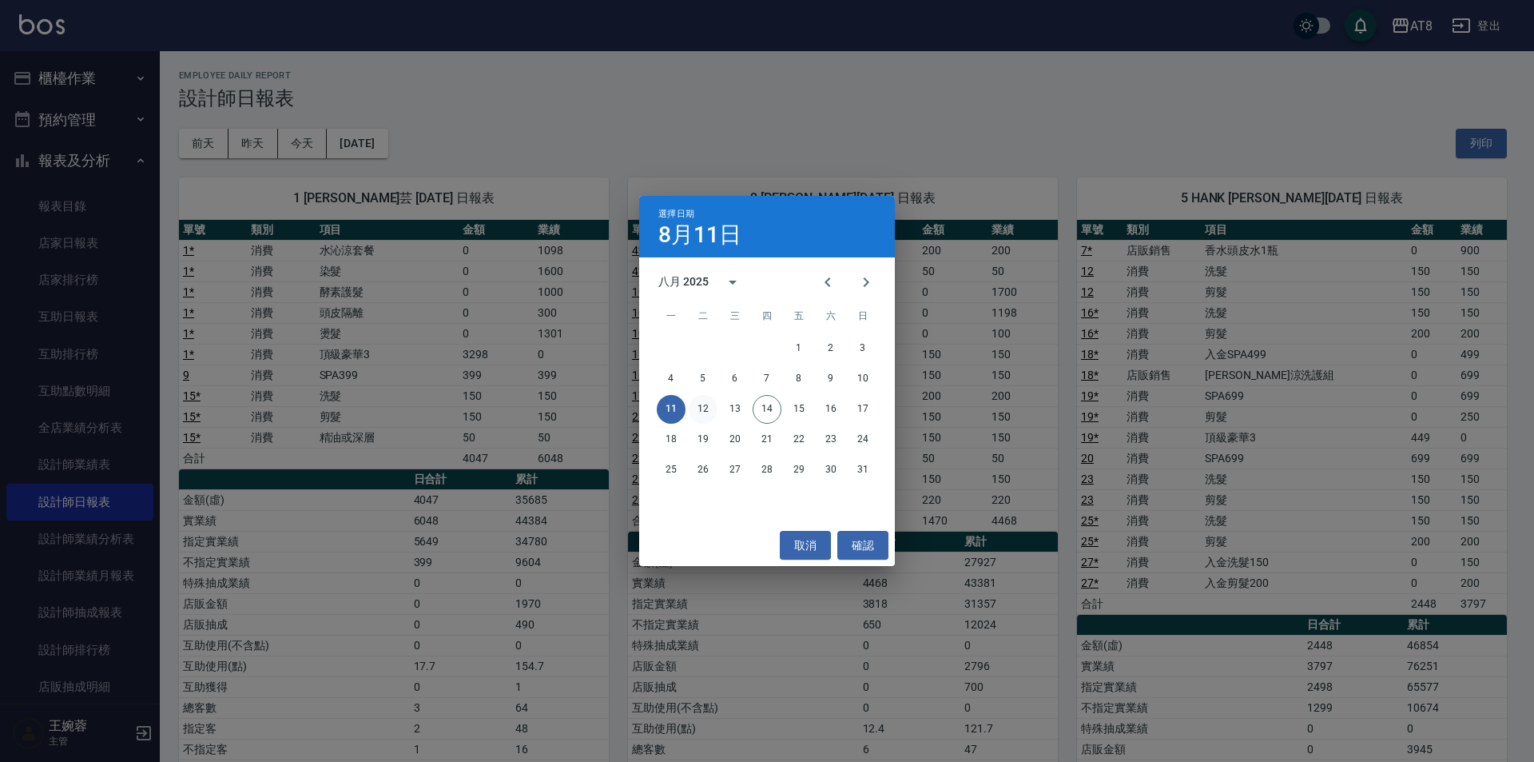
click at [715, 407] on button "12" at bounding box center [703, 409] width 29 height 29
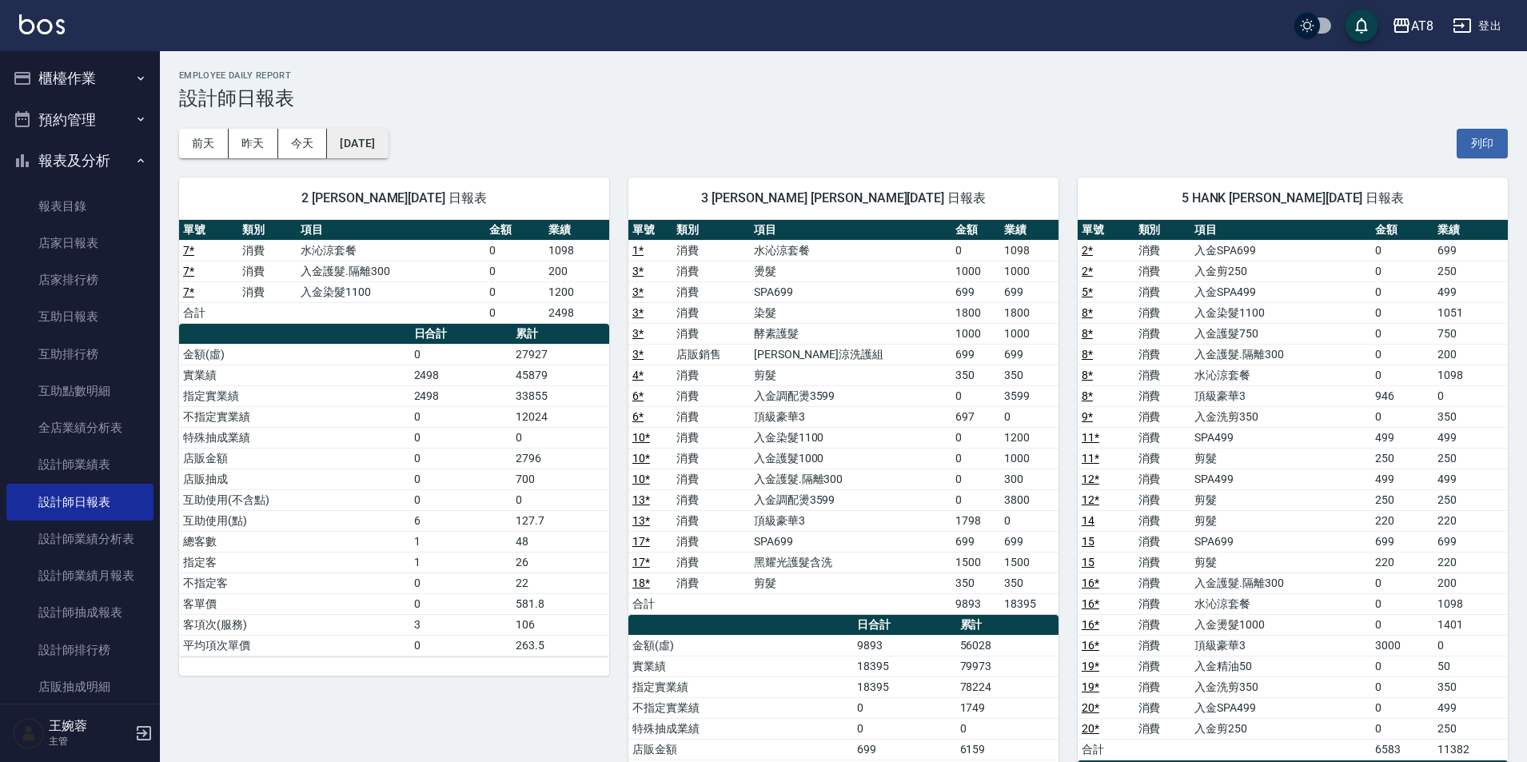
click at [388, 141] on button "[DATE]" at bounding box center [357, 144] width 61 height 30
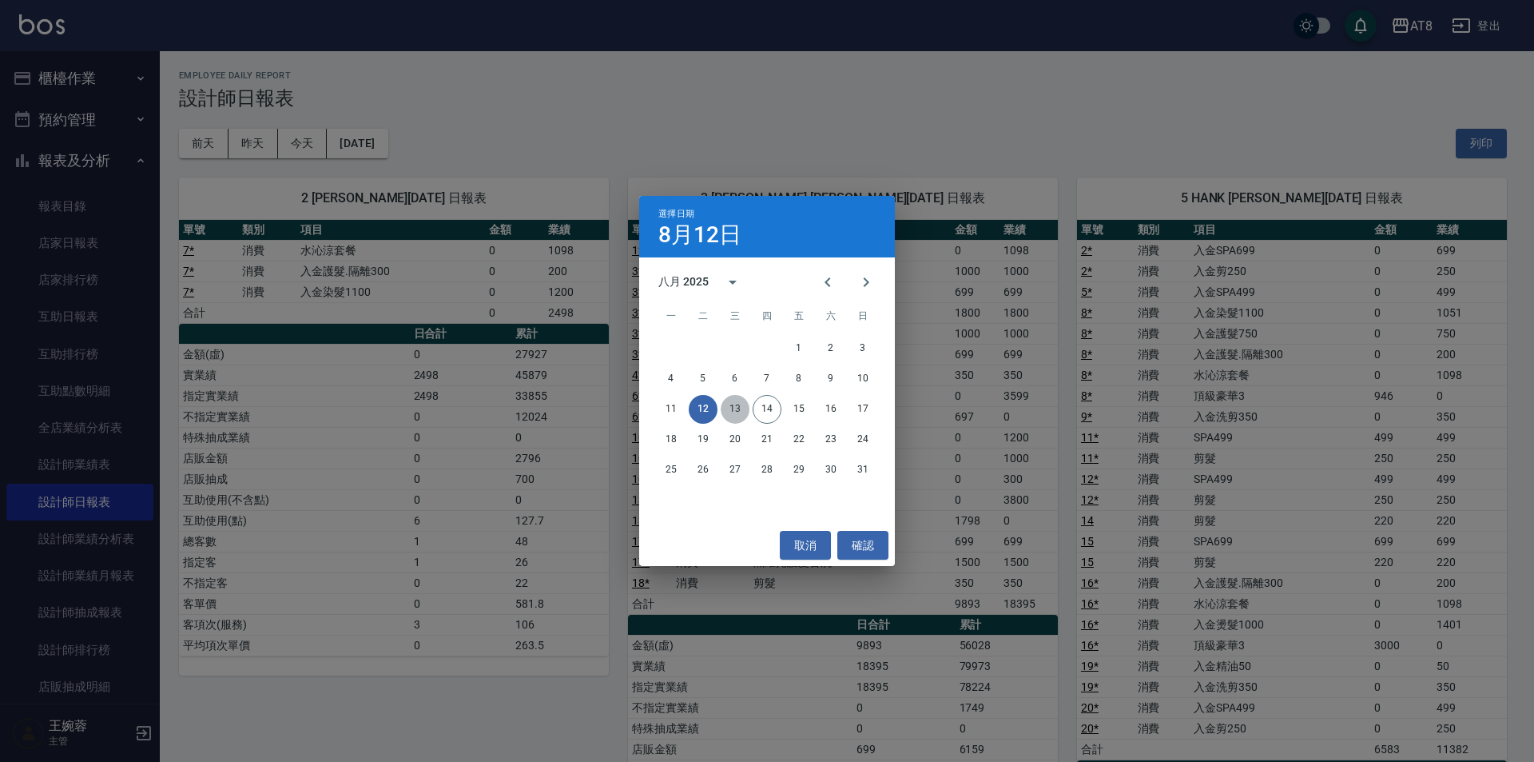
click at [742, 413] on button "13" at bounding box center [735, 409] width 29 height 29
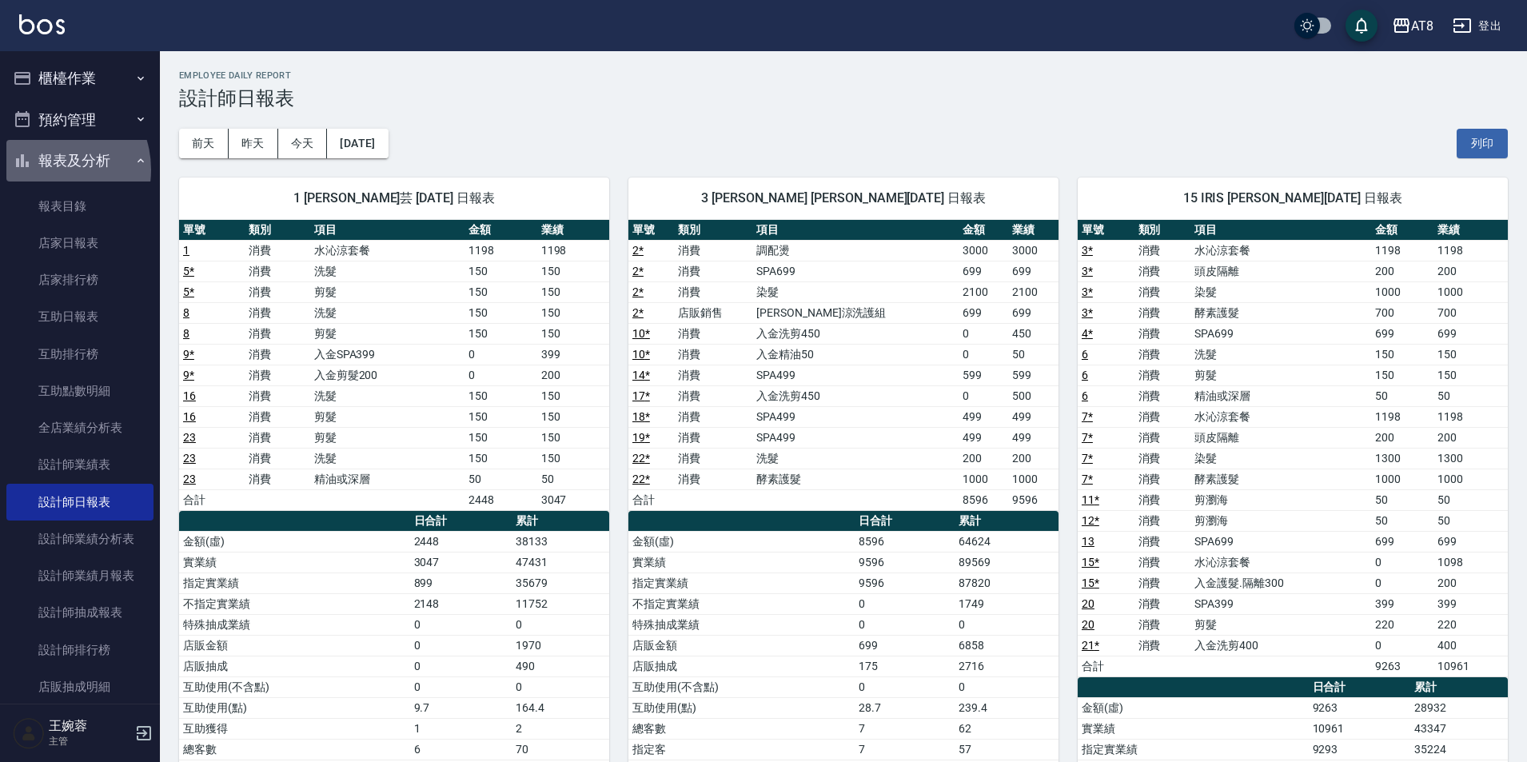
click at [49, 169] on button "報表及分析" at bounding box center [79, 161] width 147 height 42
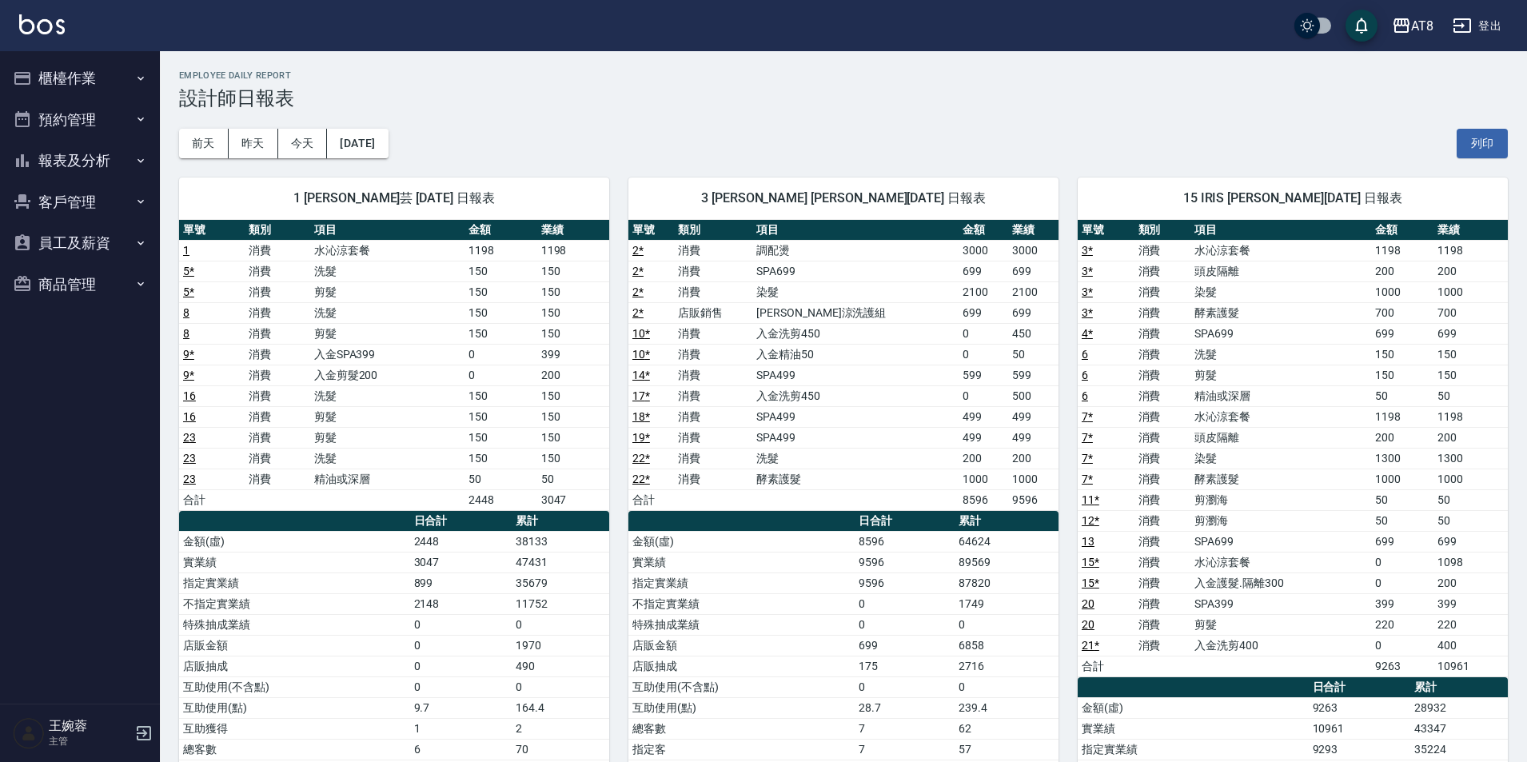
click at [62, 80] on button "櫃檯作業" at bounding box center [79, 79] width 147 height 42
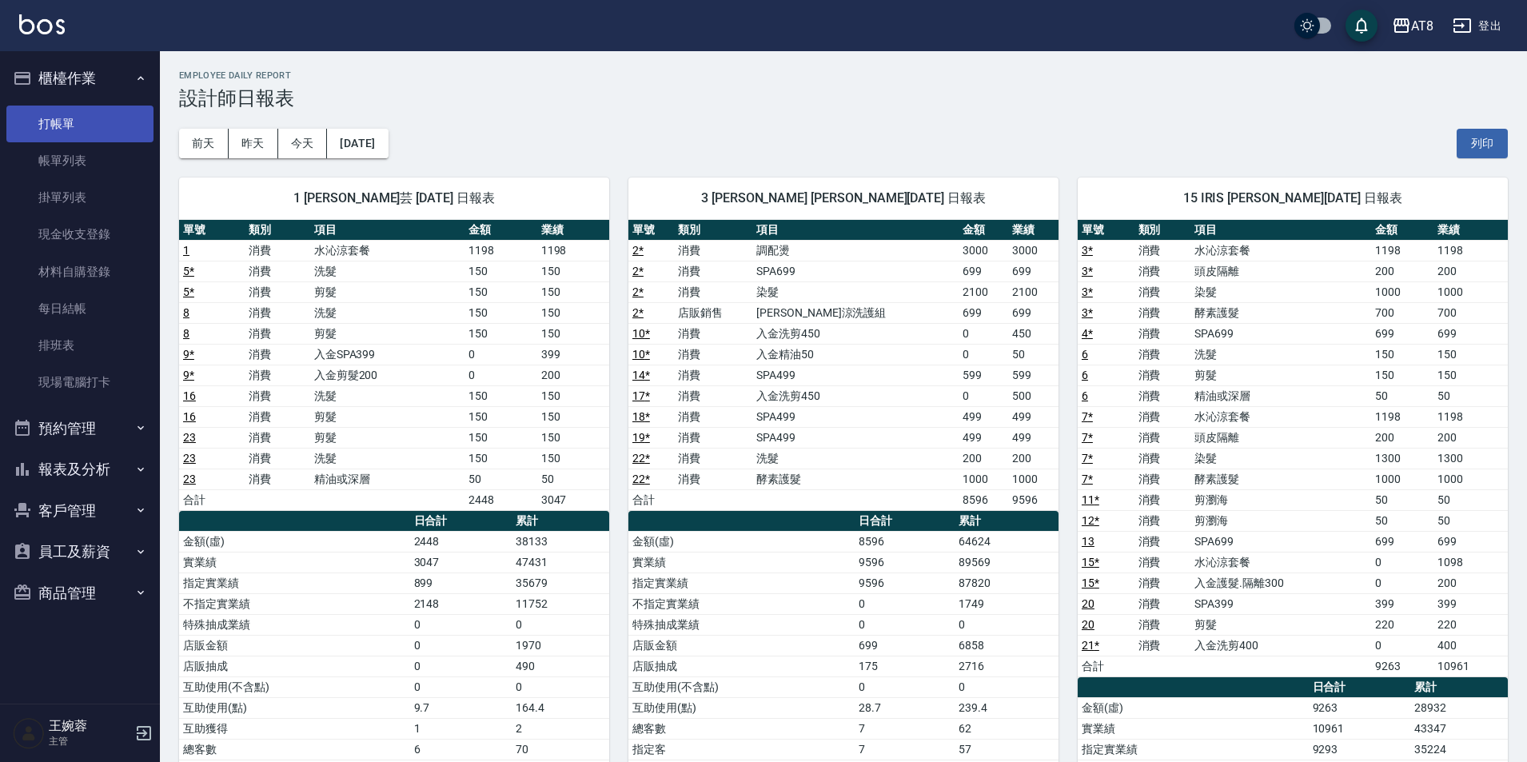
click at [67, 112] on link "打帳單" at bounding box center [79, 123] width 147 height 37
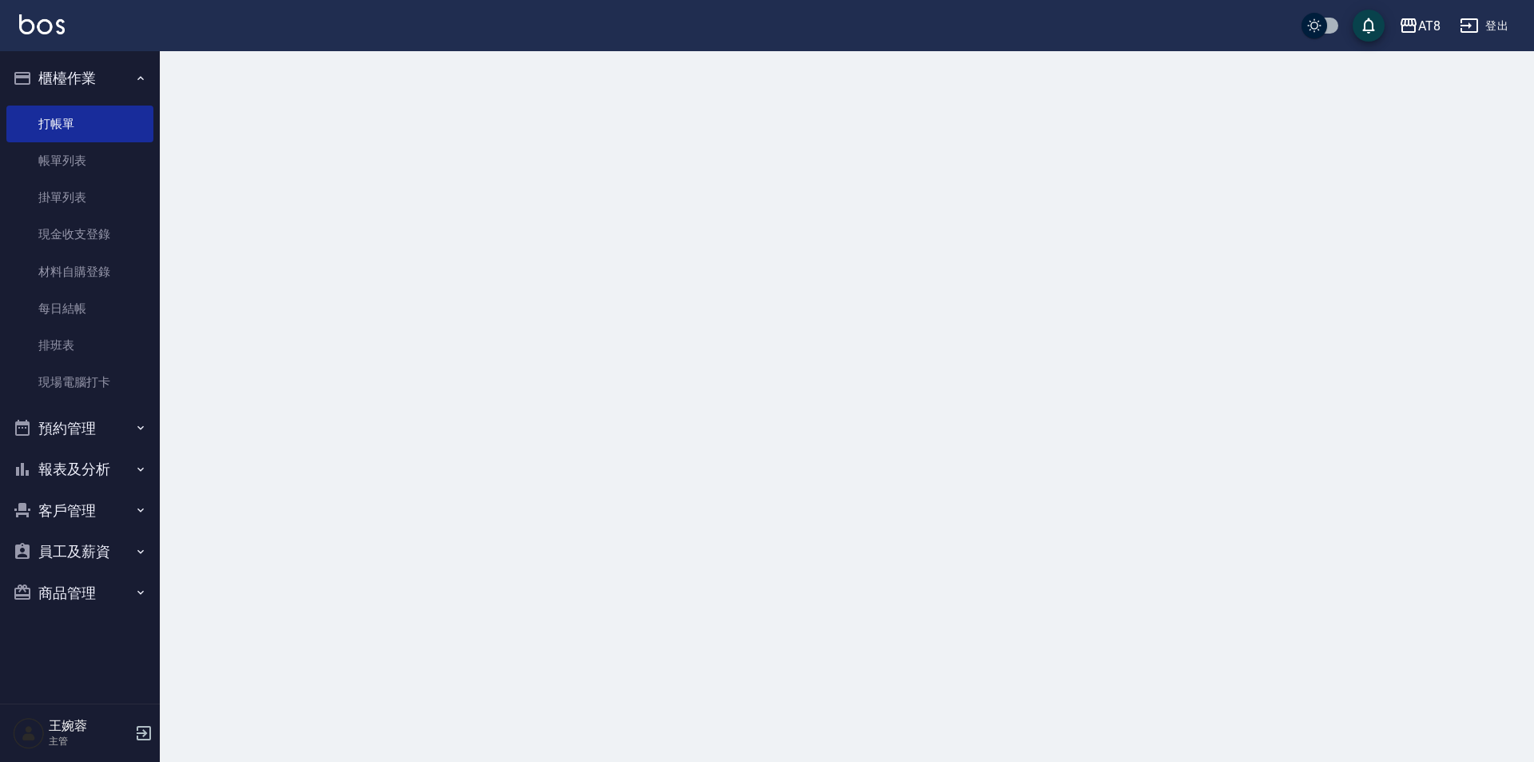
click at [70, 69] on button "櫃檯作業" at bounding box center [79, 79] width 147 height 42
